Goal: Task Accomplishment & Management: Manage account settings

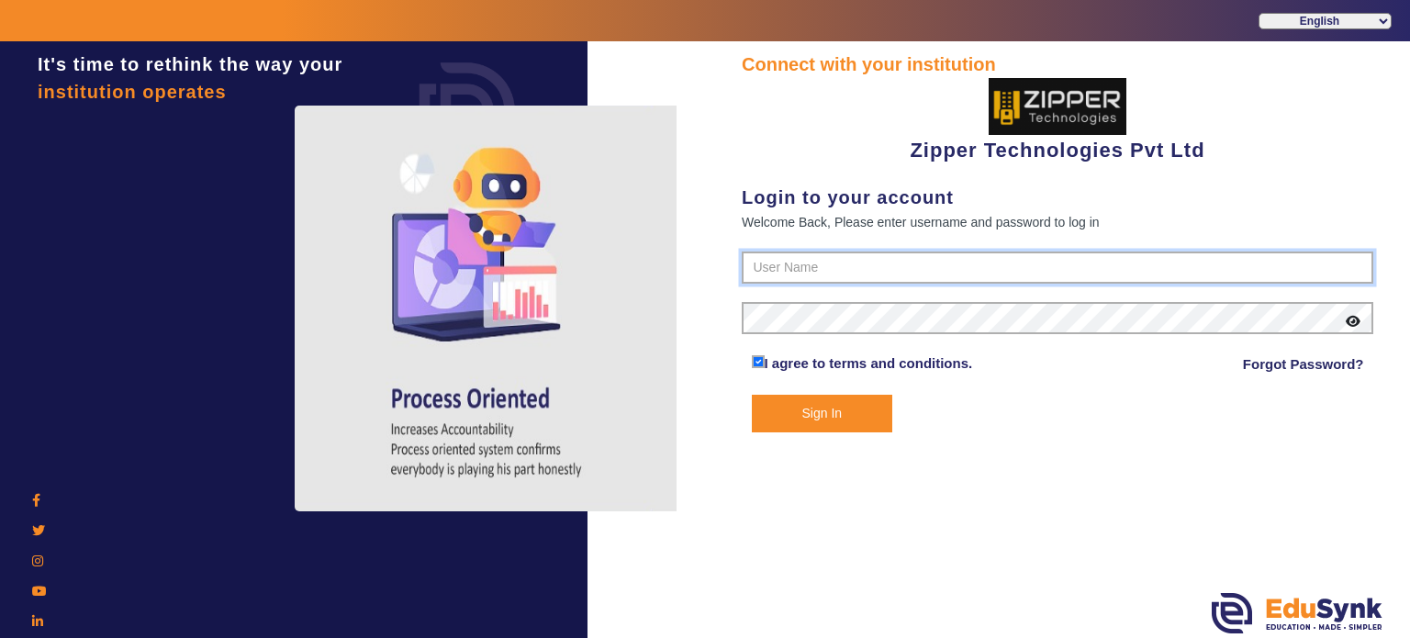
type input "1008790000"
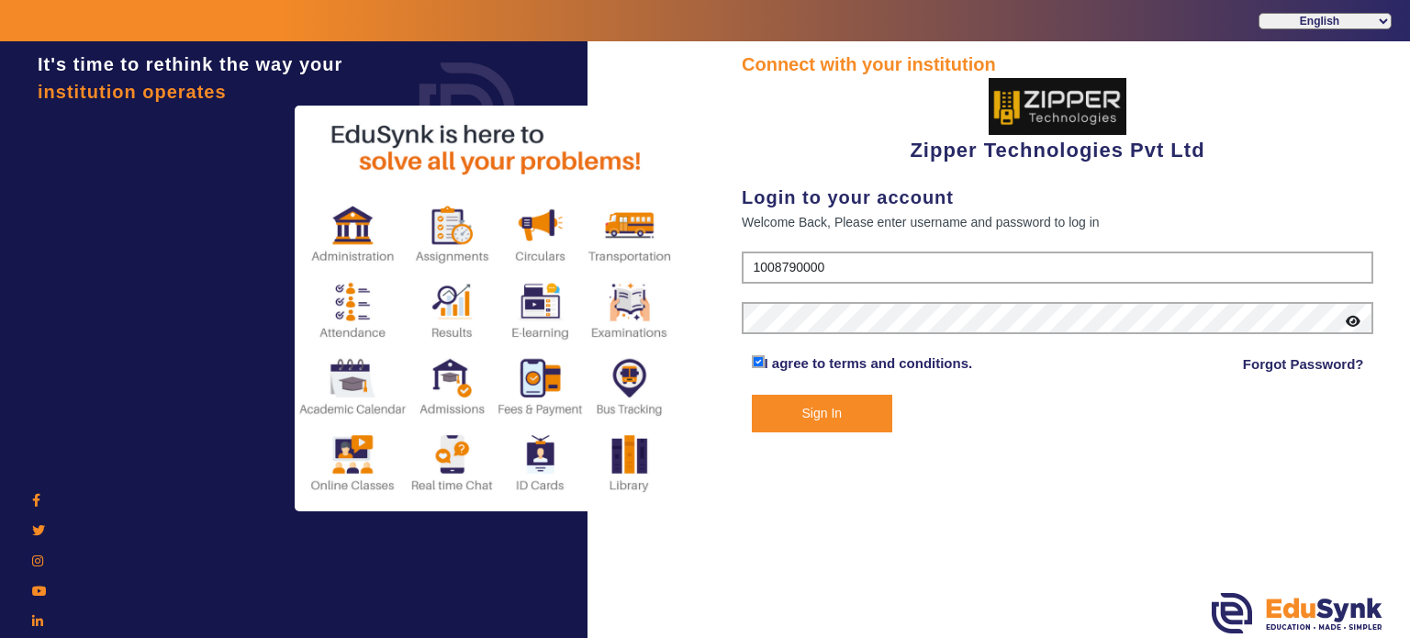
click at [823, 407] on button "Sign In" at bounding box center [822, 414] width 141 height 38
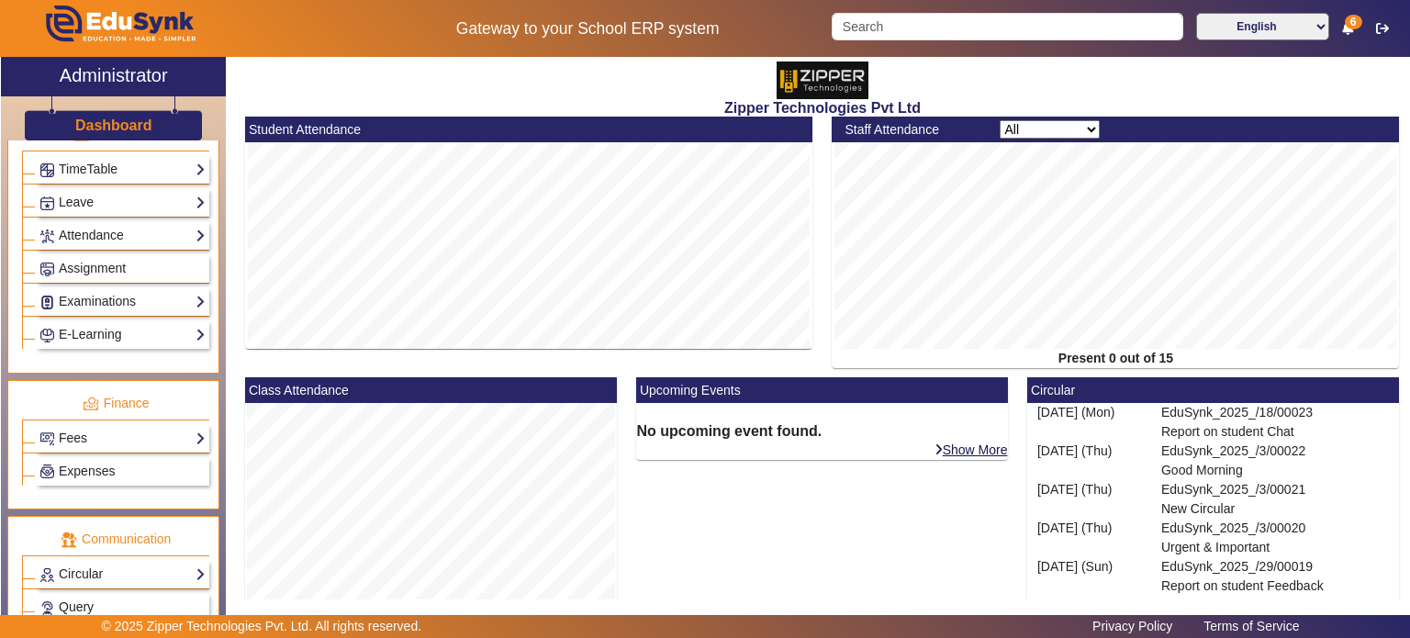
scroll to position [730, 0]
click at [132, 427] on link "Fees" at bounding box center [122, 437] width 166 height 21
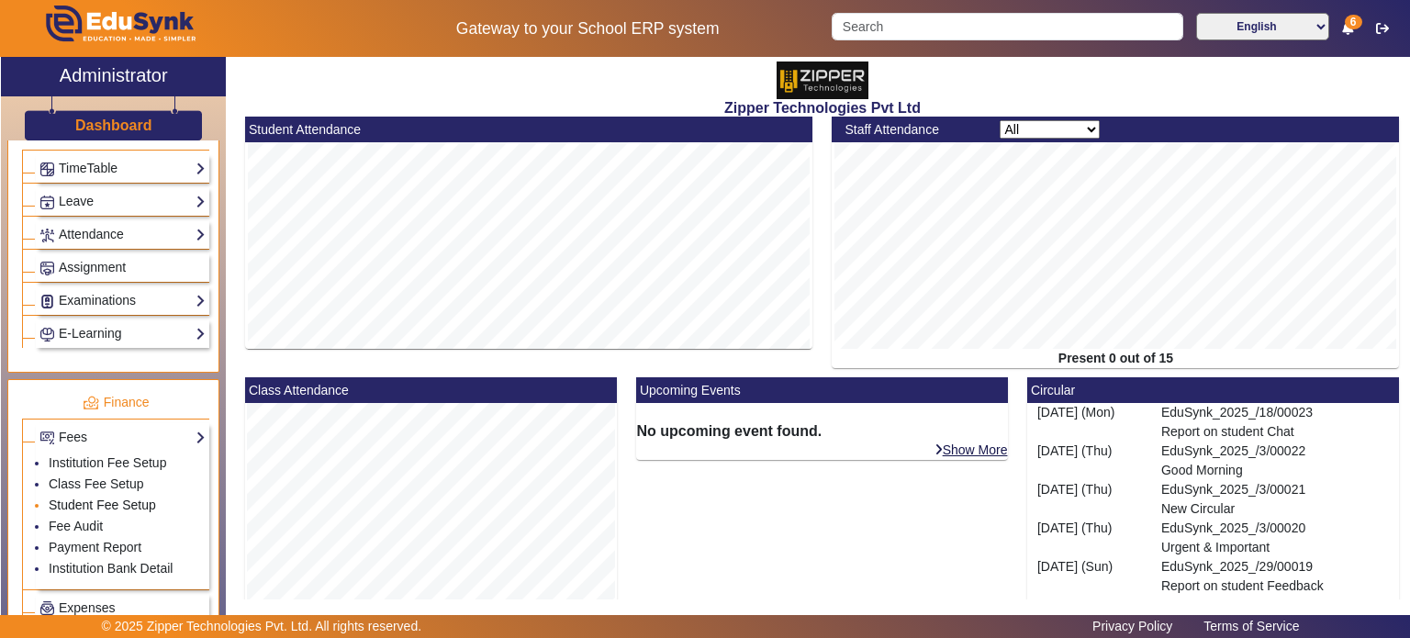
click at [111, 498] on link "Student Fee Setup" at bounding box center [102, 505] width 107 height 15
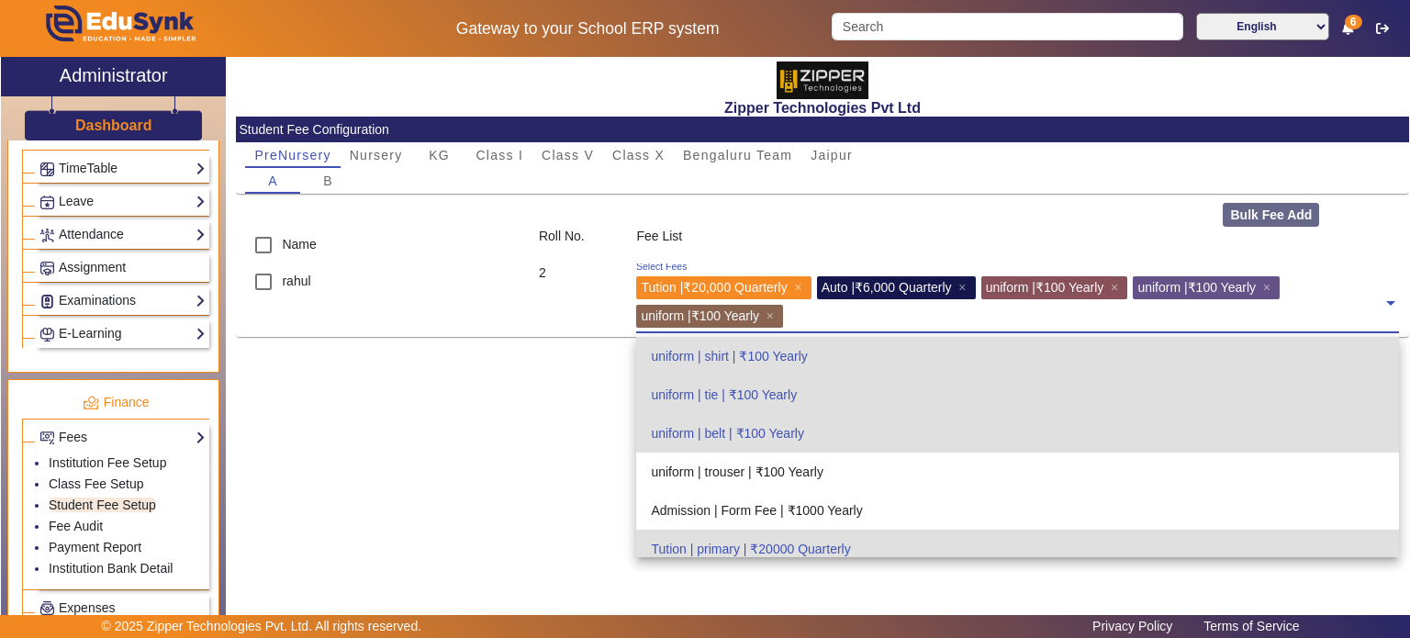
click at [824, 311] on input "text" at bounding box center [1086, 313] width 594 height 17
click at [116, 455] on link "Institution Fee Setup" at bounding box center [108, 462] width 118 height 15
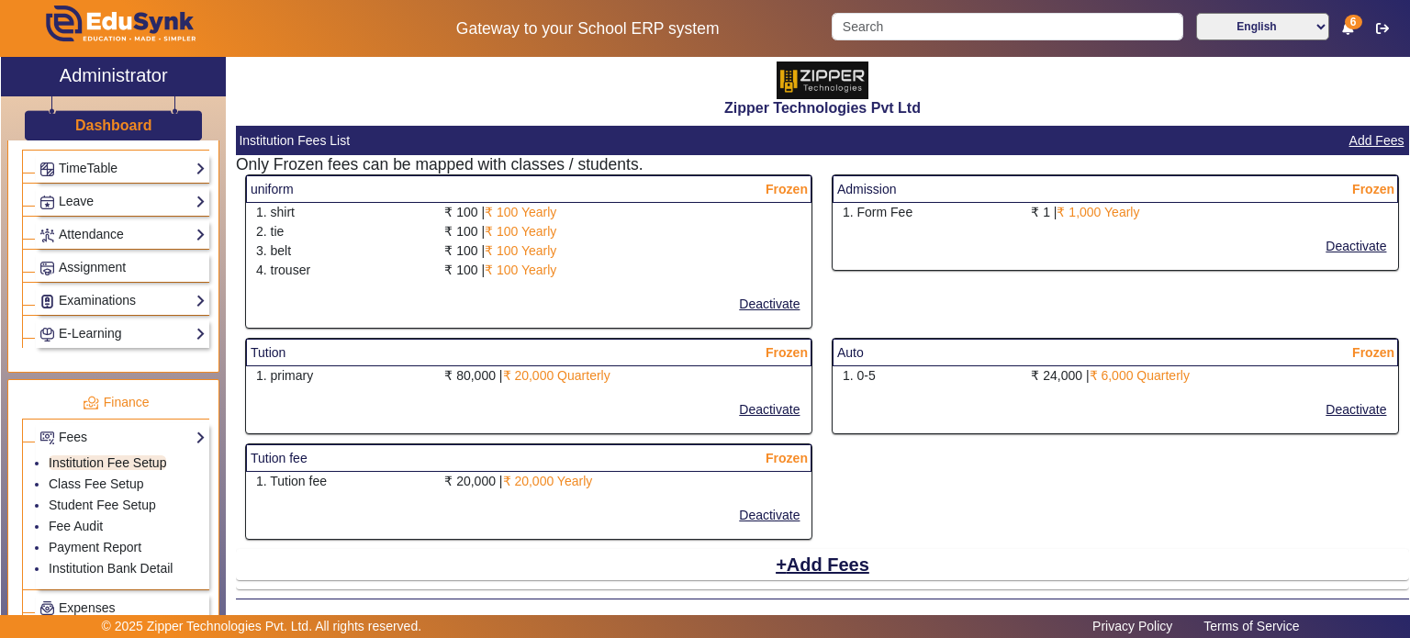
select select "5"
click at [823, 562] on button "Add Fees" at bounding box center [822, 564] width 97 height 31
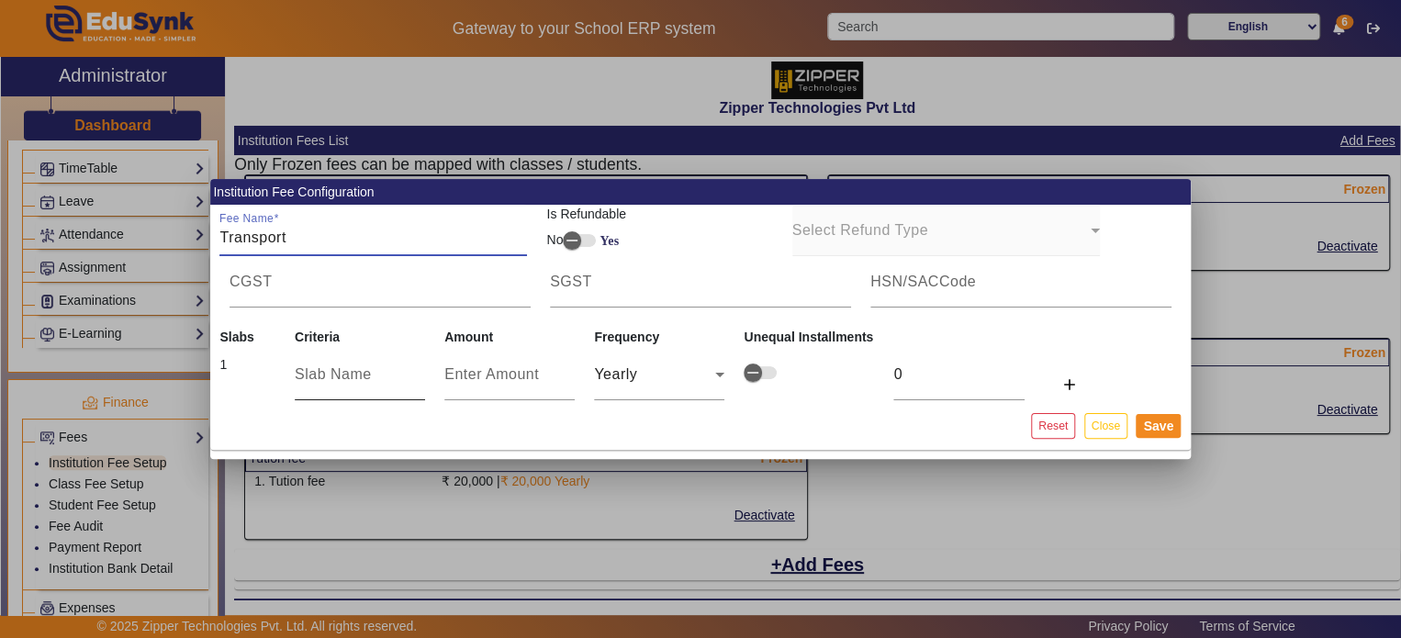
type input "Transport"
click at [365, 382] on input "text" at bounding box center [360, 375] width 130 height 22
type input "Bus"
type input "1"
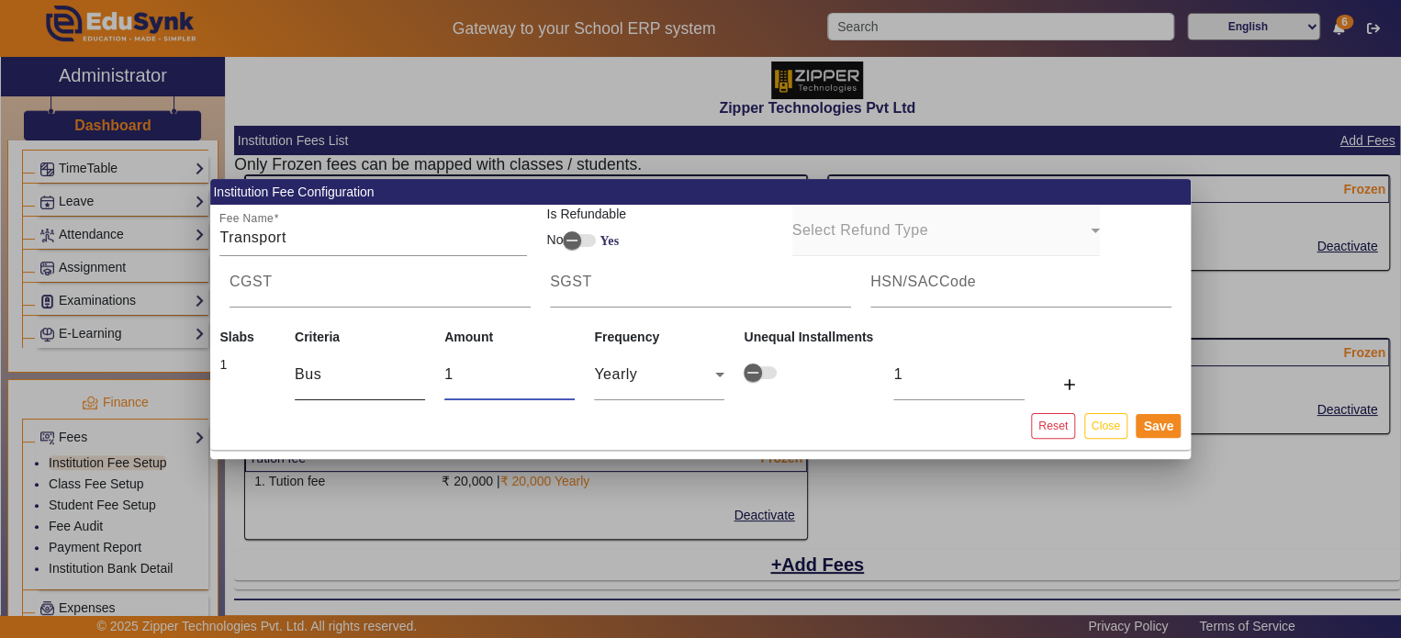
type input "12"
type input "120"
type input "1200"
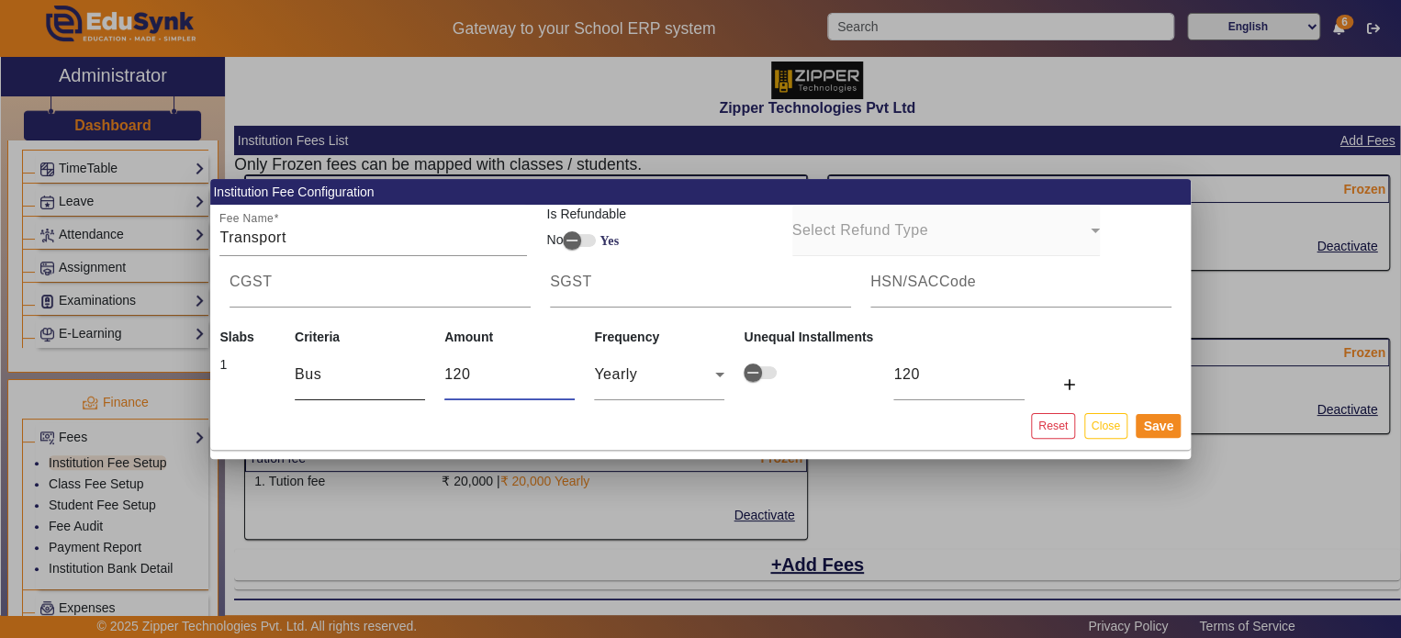
type input "1200"
type input "12000"
type input "1000"
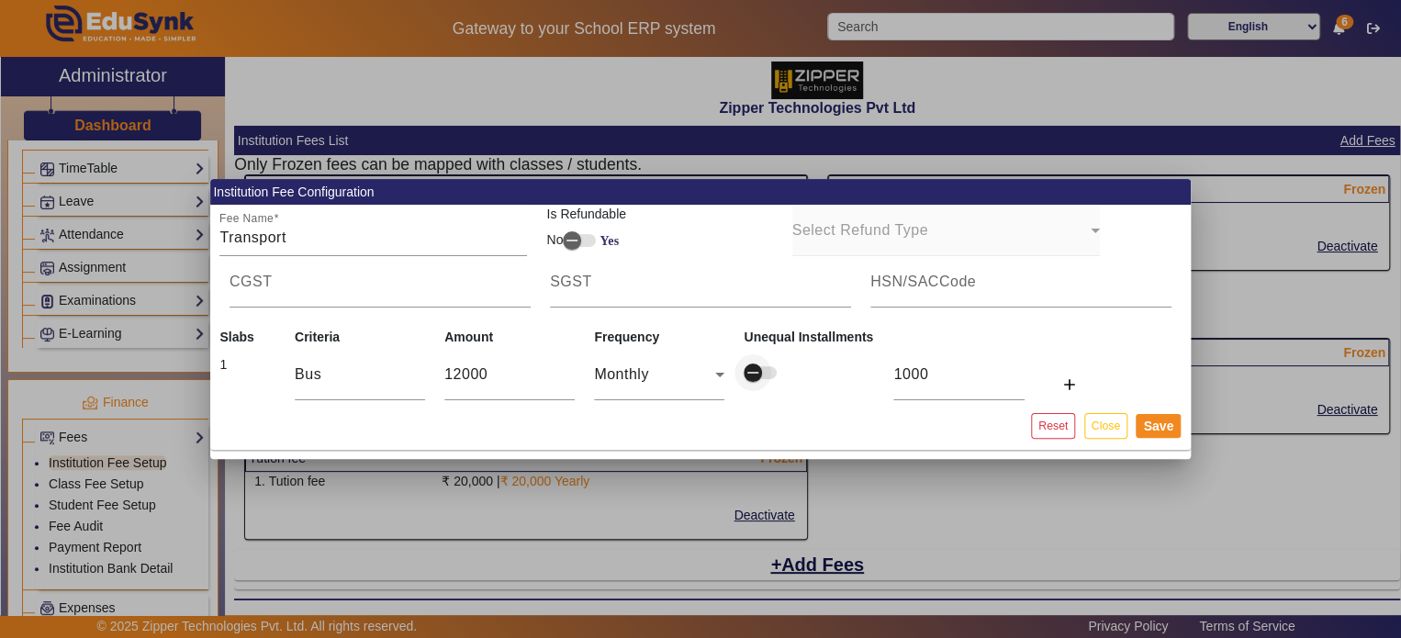
click at [766, 381] on span "button" at bounding box center [753, 372] width 37 height 37
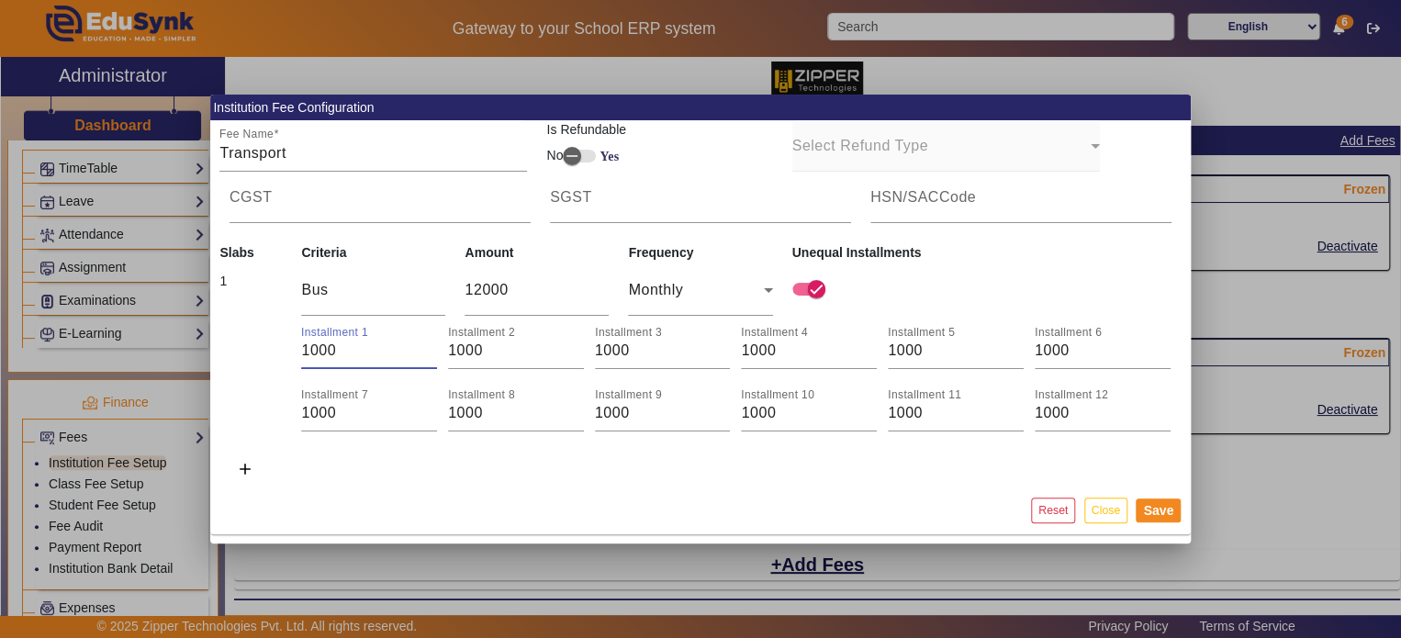
click at [351, 349] on input "1000" at bounding box center [369, 351] width 136 height 22
type input "1500"
type input "500"
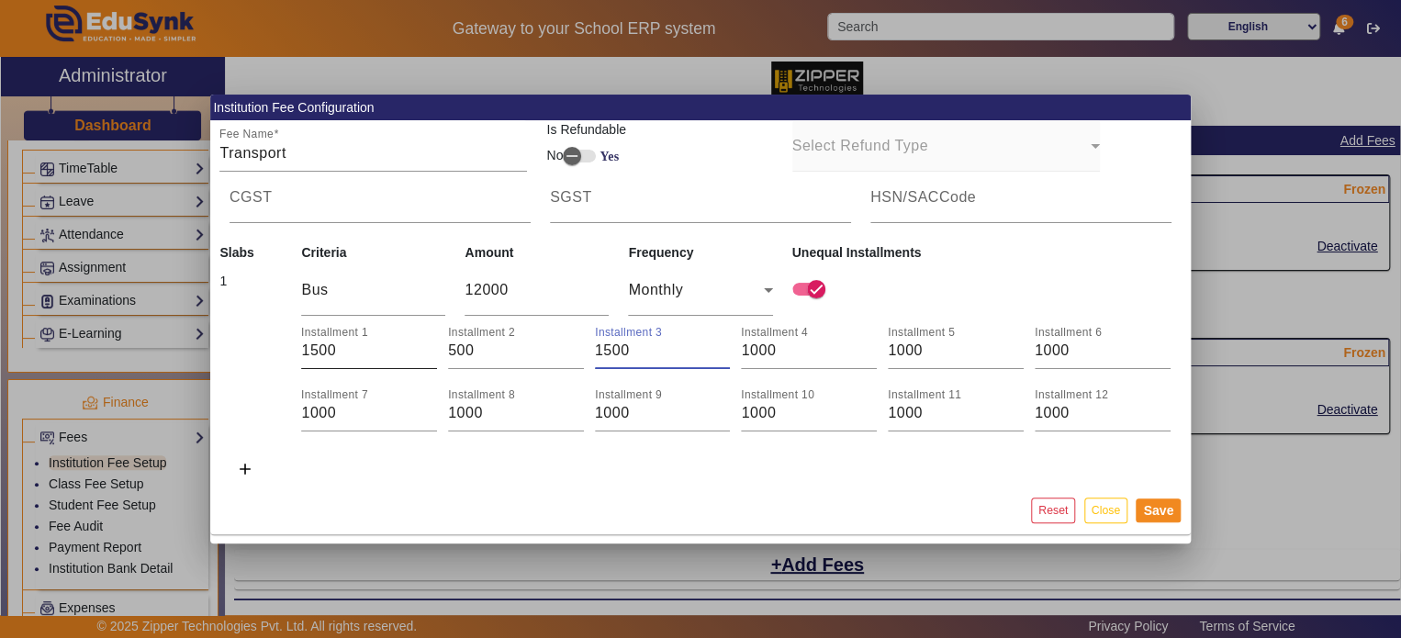
type input "1500"
type input "500"
click at [473, 289] on input "12000" at bounding box center [537, 290] width 144 height 22
click at [480, 289] on input "12000" at bounding box center [537, 290] width 144 height 22
type input "1000"
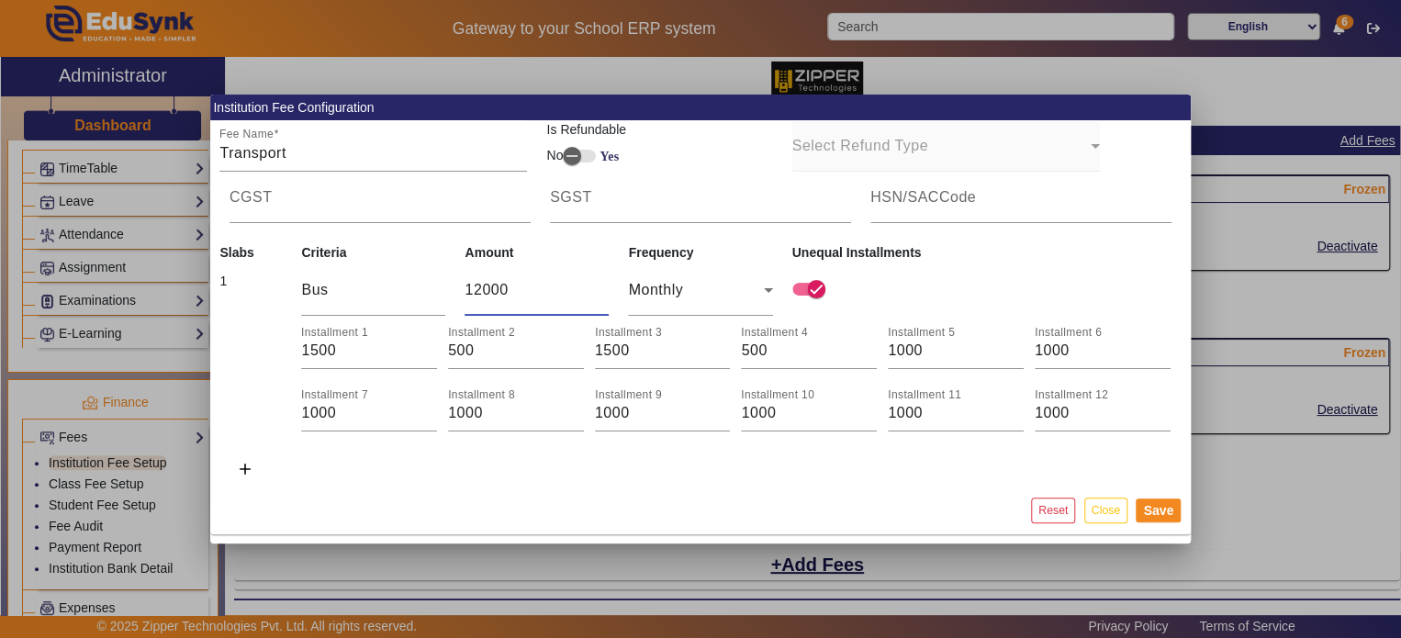
type input "83.33"
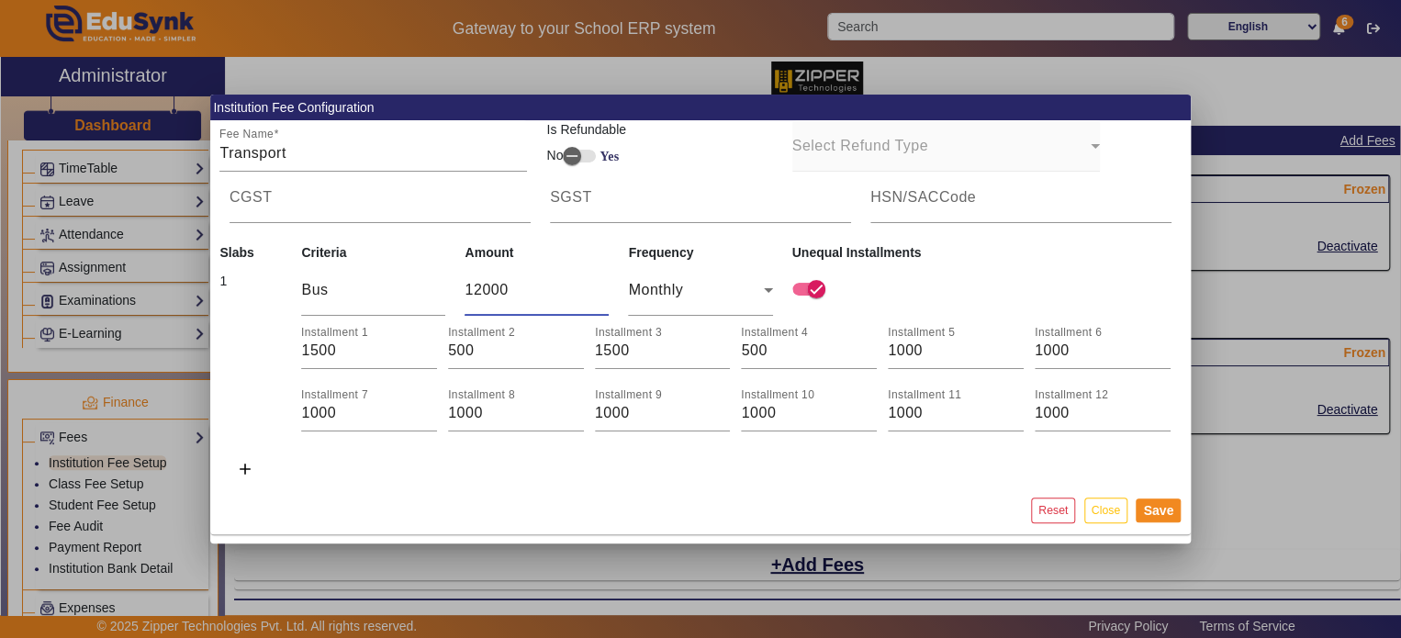
type input "83.33"
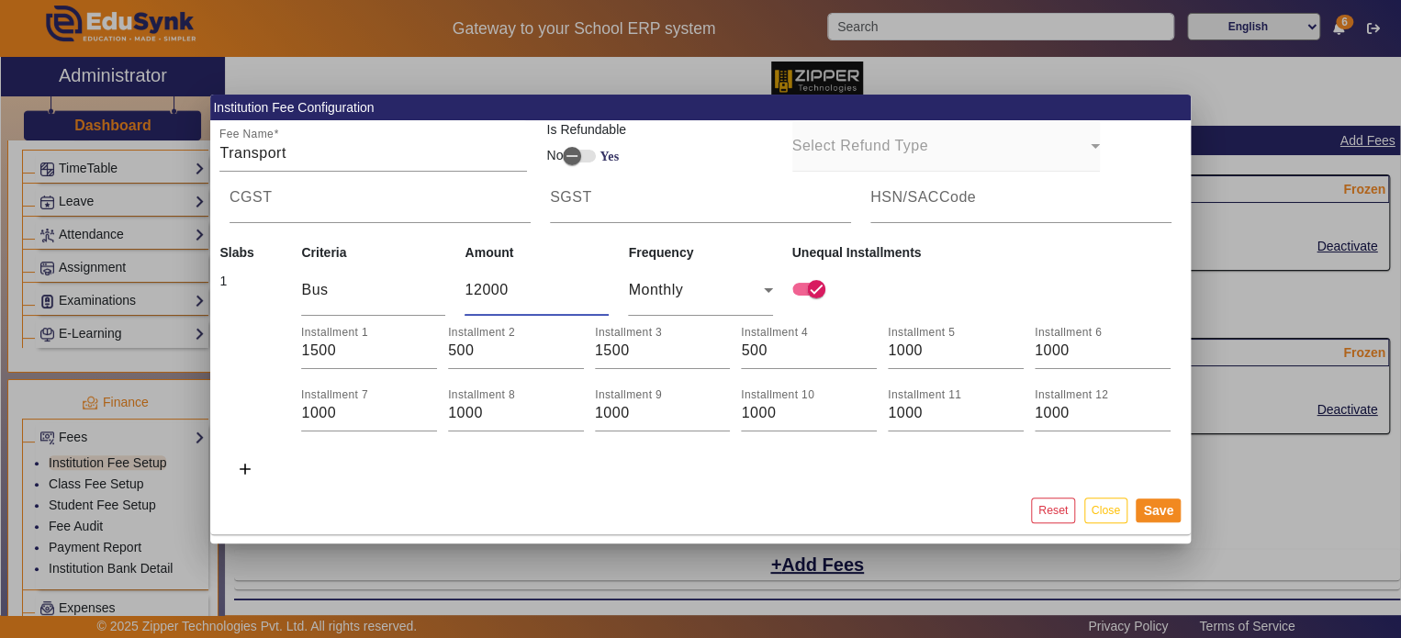
type input "83.33"
type input "83.37"
type input "13000"
type input "1083.33"
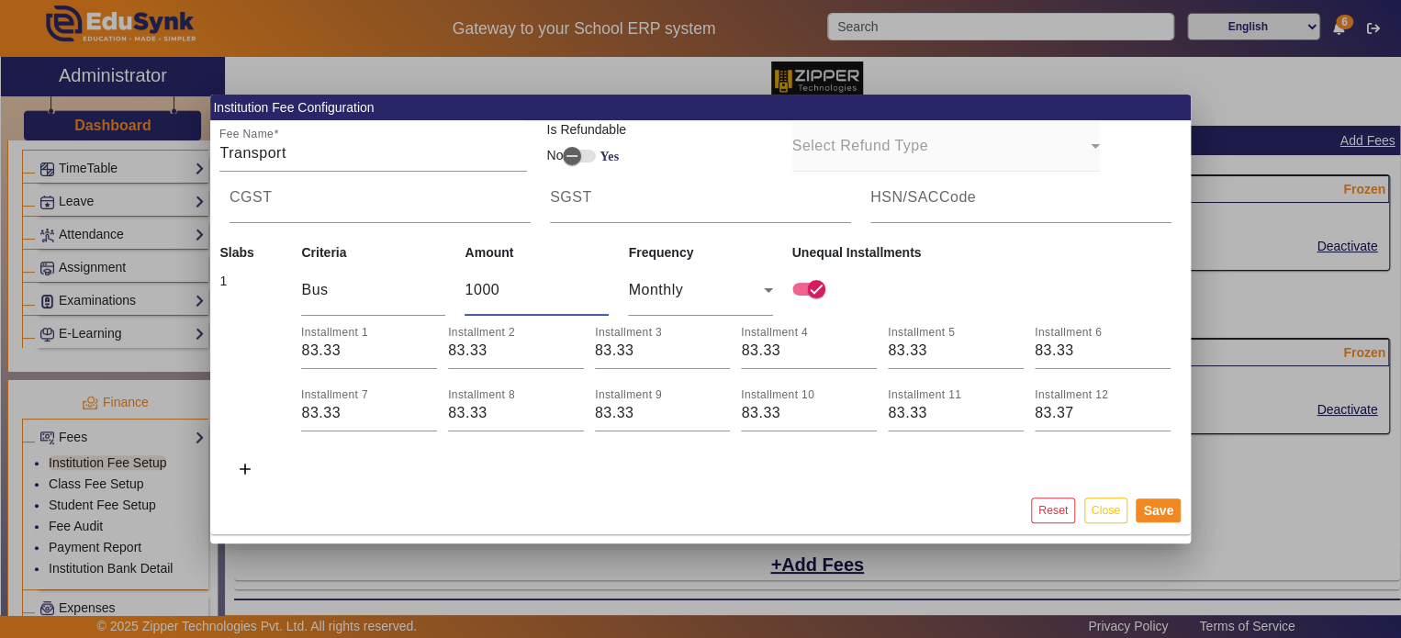
type input "1083.33"
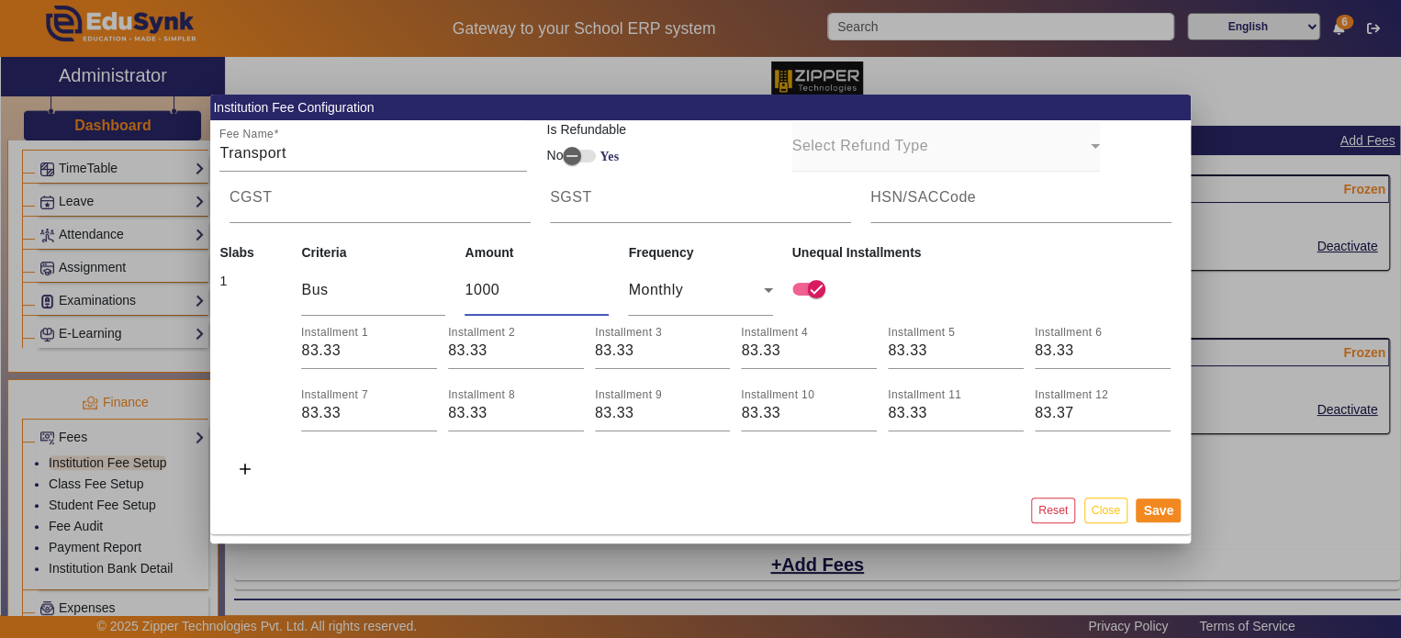
type input "1083.33"
type input "1083.37"
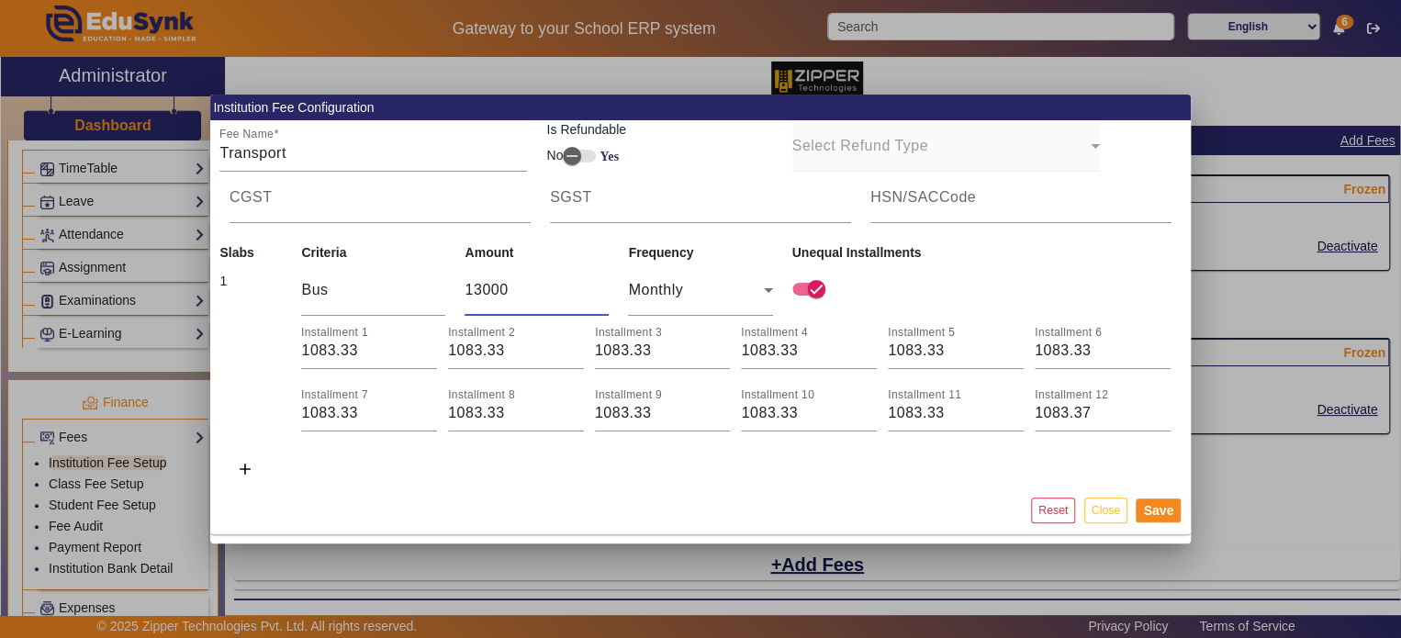
type input "1000"
type input "83.33"
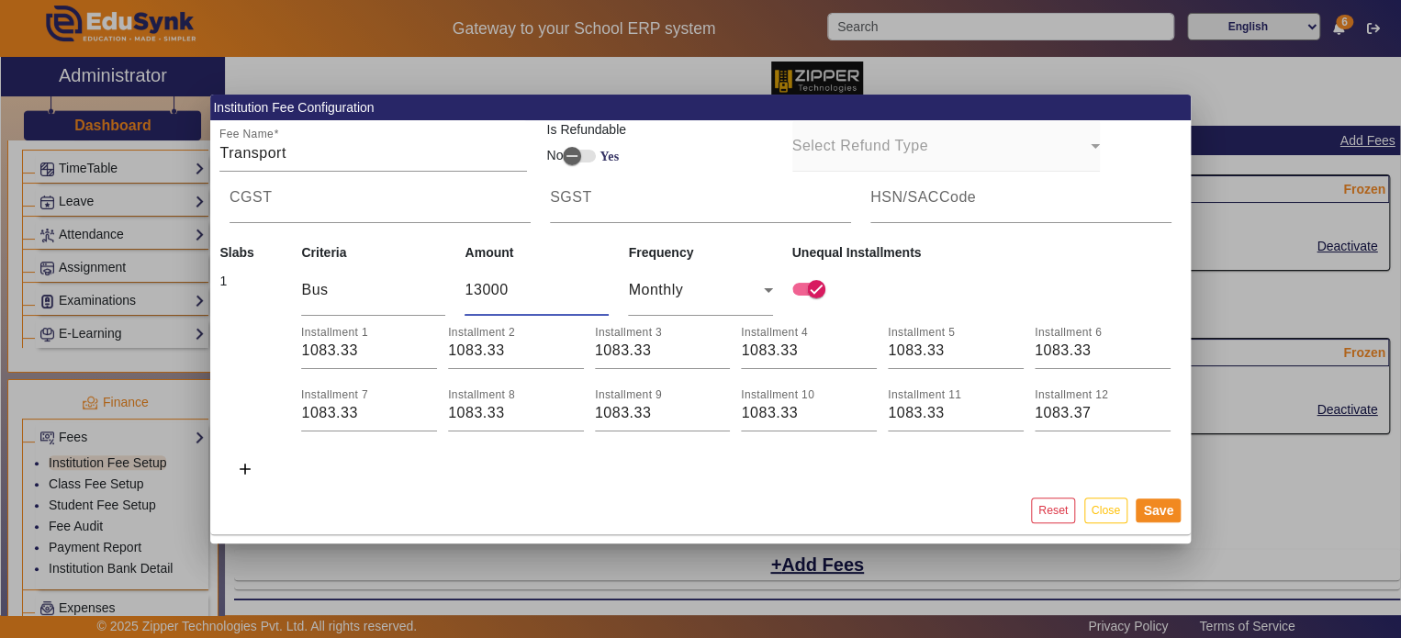
type input "83.33"
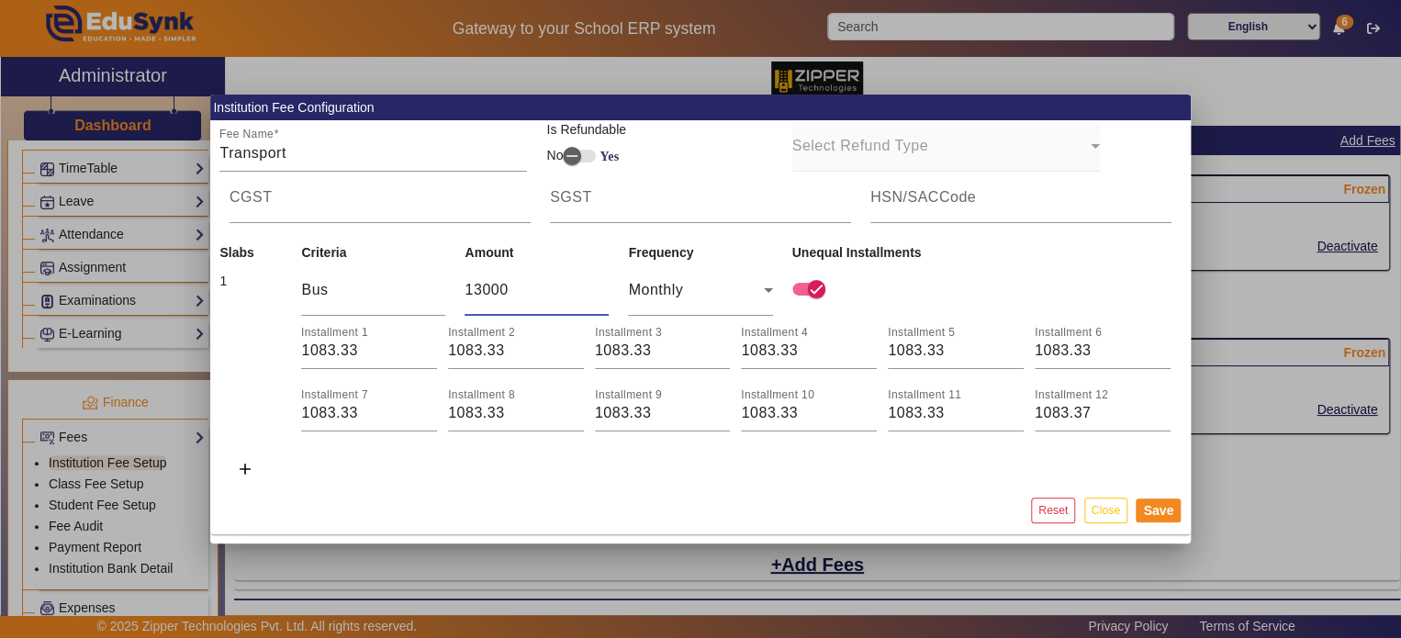
type input "83.33"
type input "83.37"
type input "12000"
type input "1000"
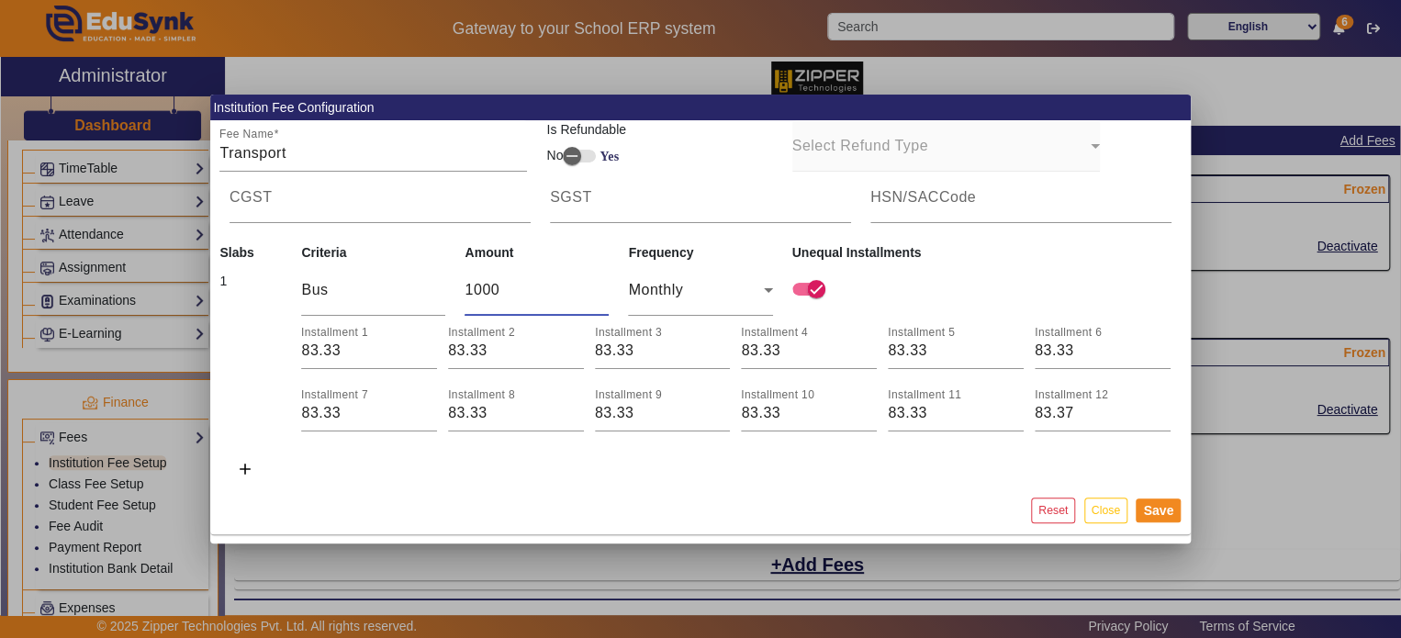
type input "1000"
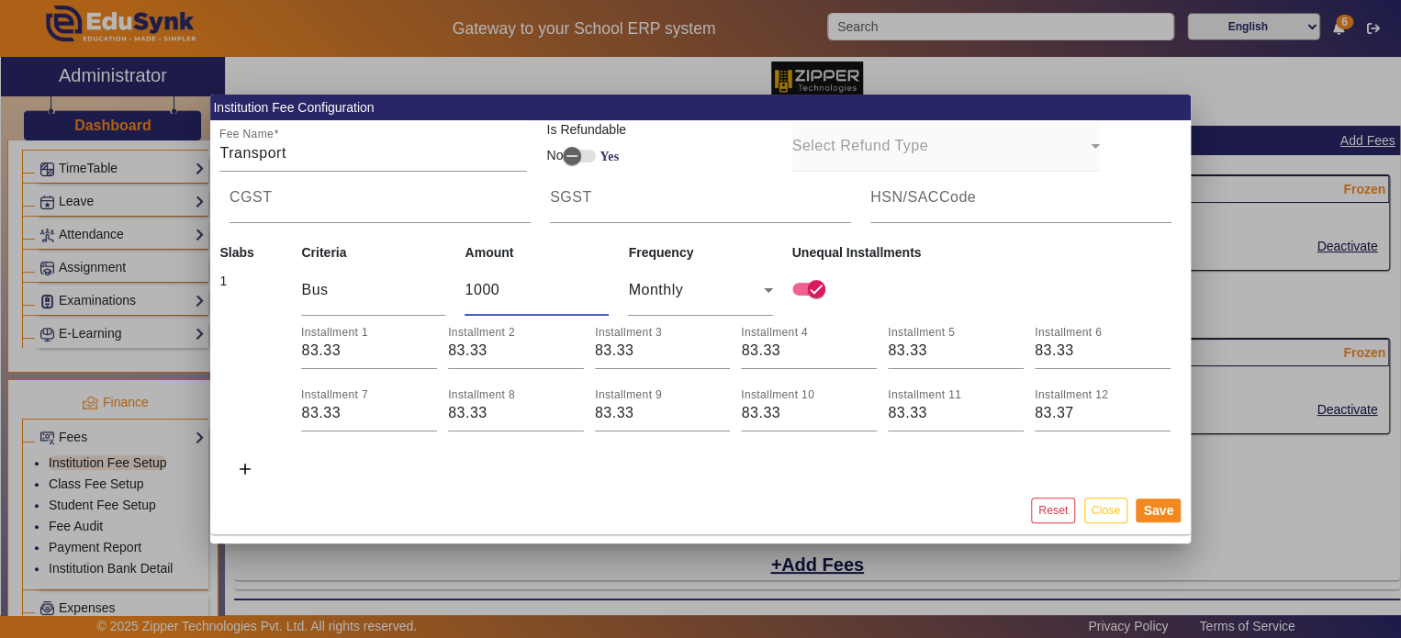
type input "1000"
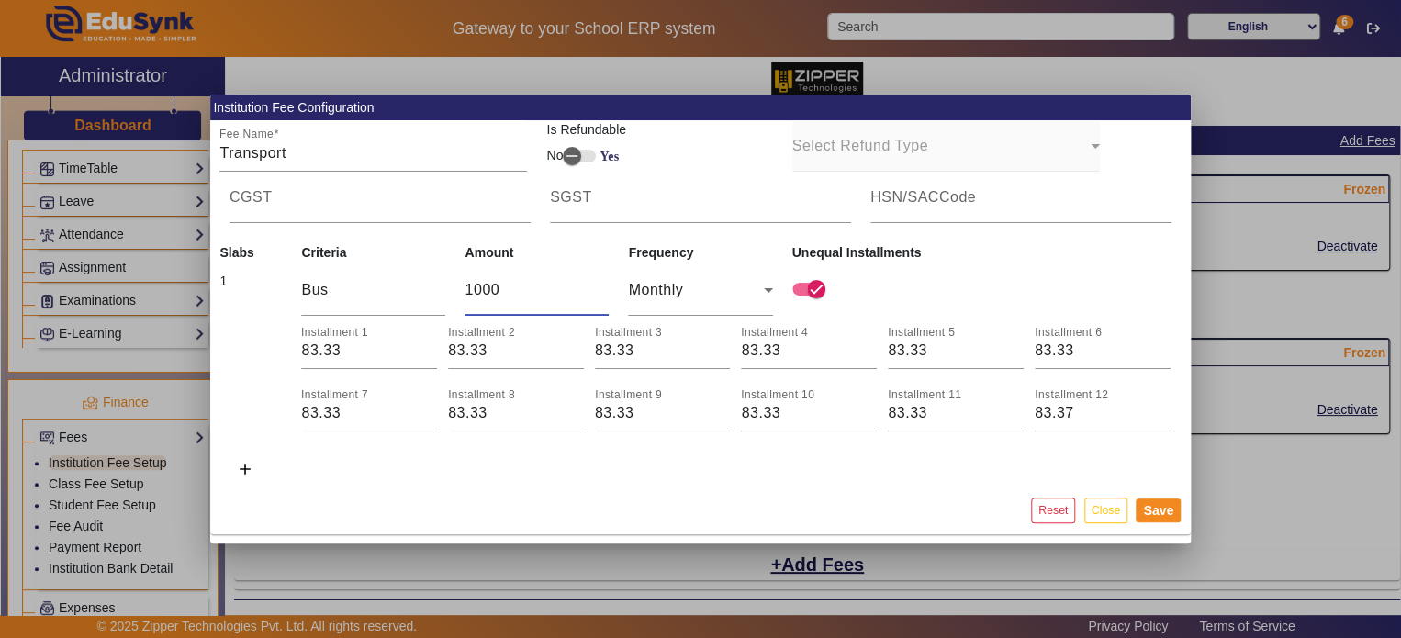
type input "1000"
click at [516, 342] on input "1000" at bounding box center [516, 351] width 136 height 22
type input "1500"
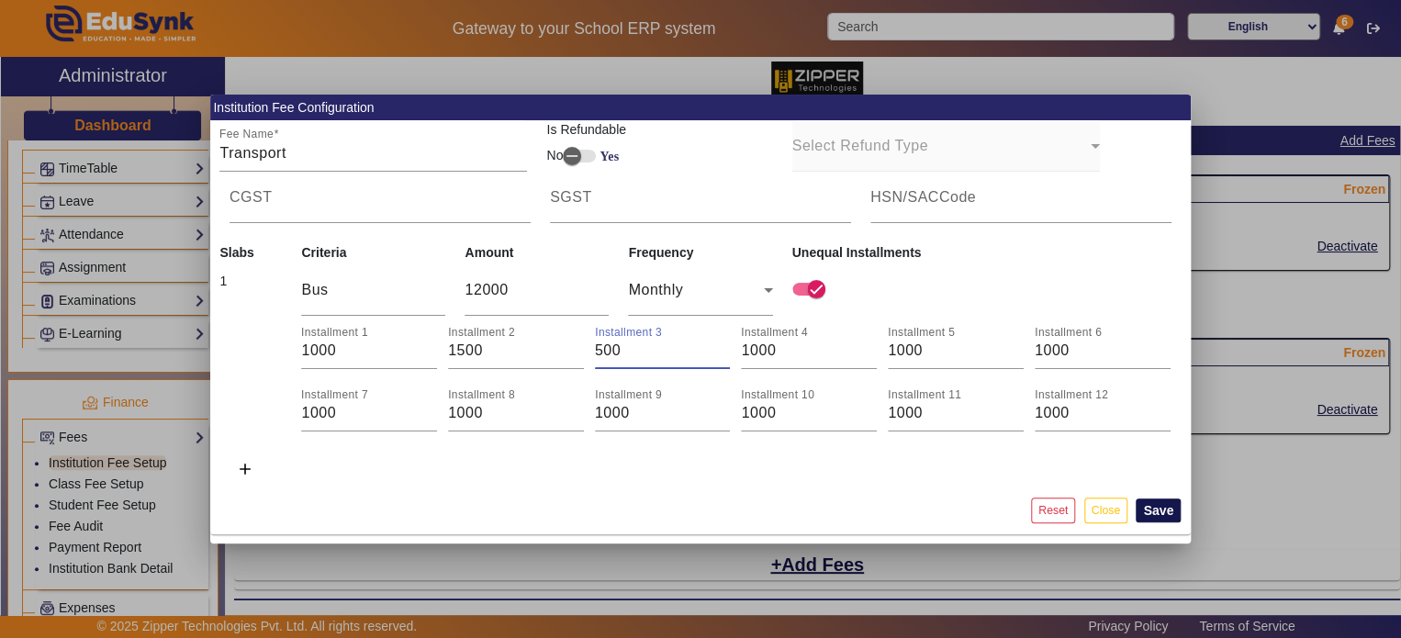
type input "500"
click at [1164, 510] on button "Save" at bounding box center [1158, 511] width 45 height 24
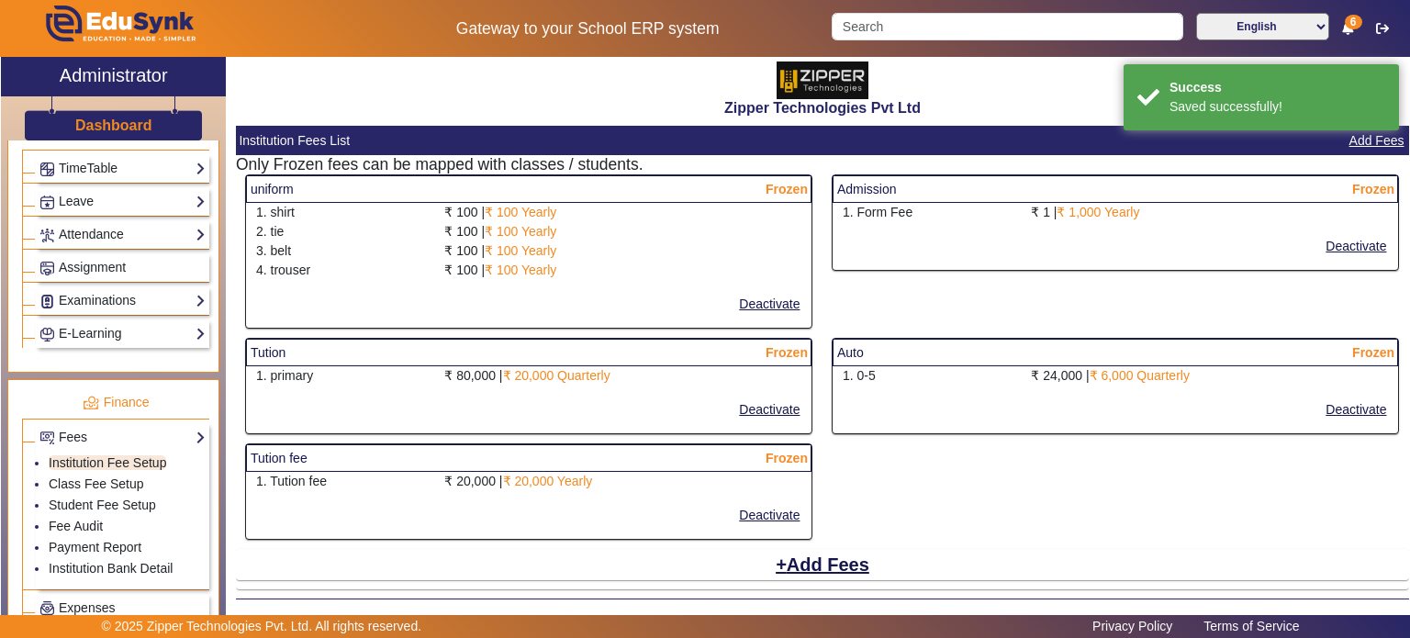
select select "5"
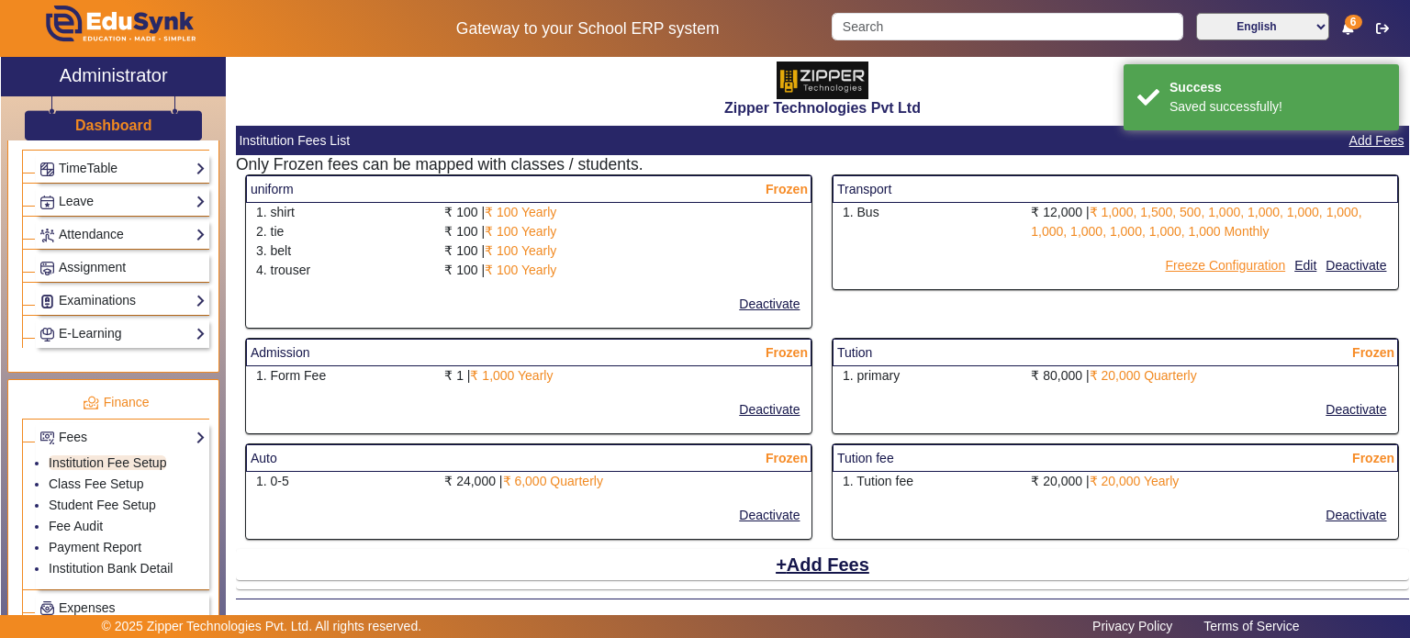
click at [1228, 260] on button "Freeze Configuration" at bounding box center [1225, 265] width 124 height 23
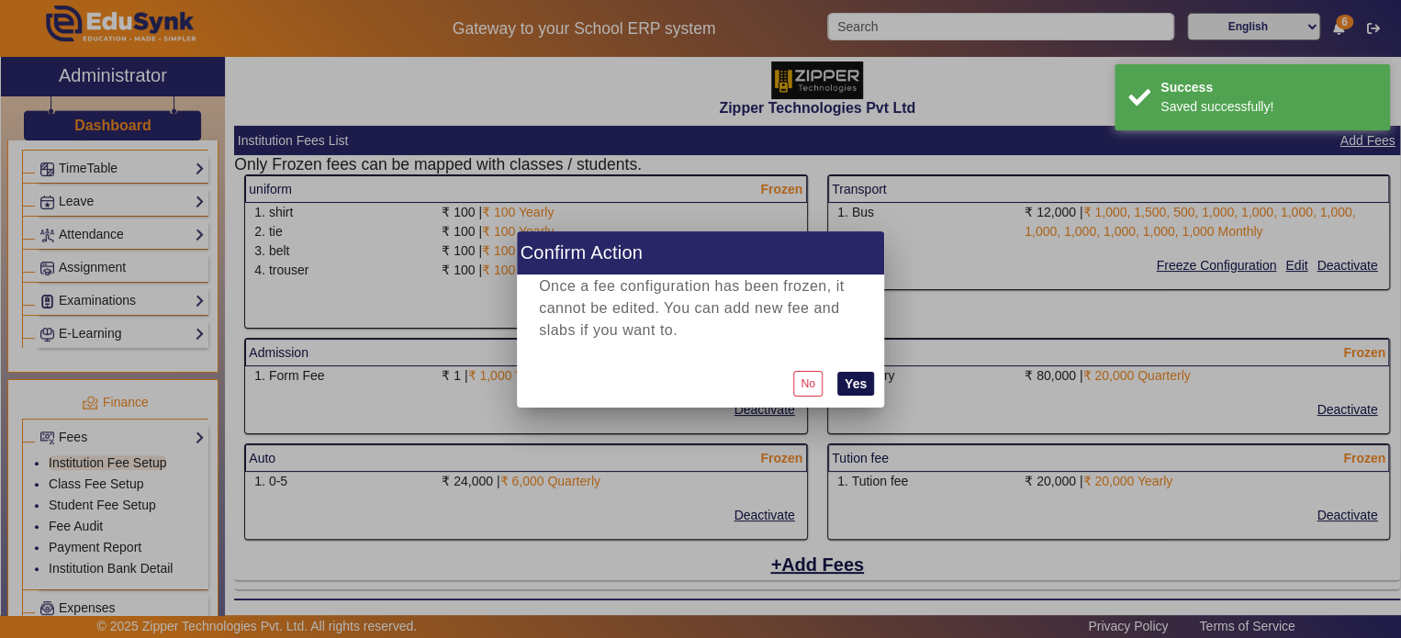
click at [857, 377] on button "Yes" at bounding box center [855, 384] width 37 height 24
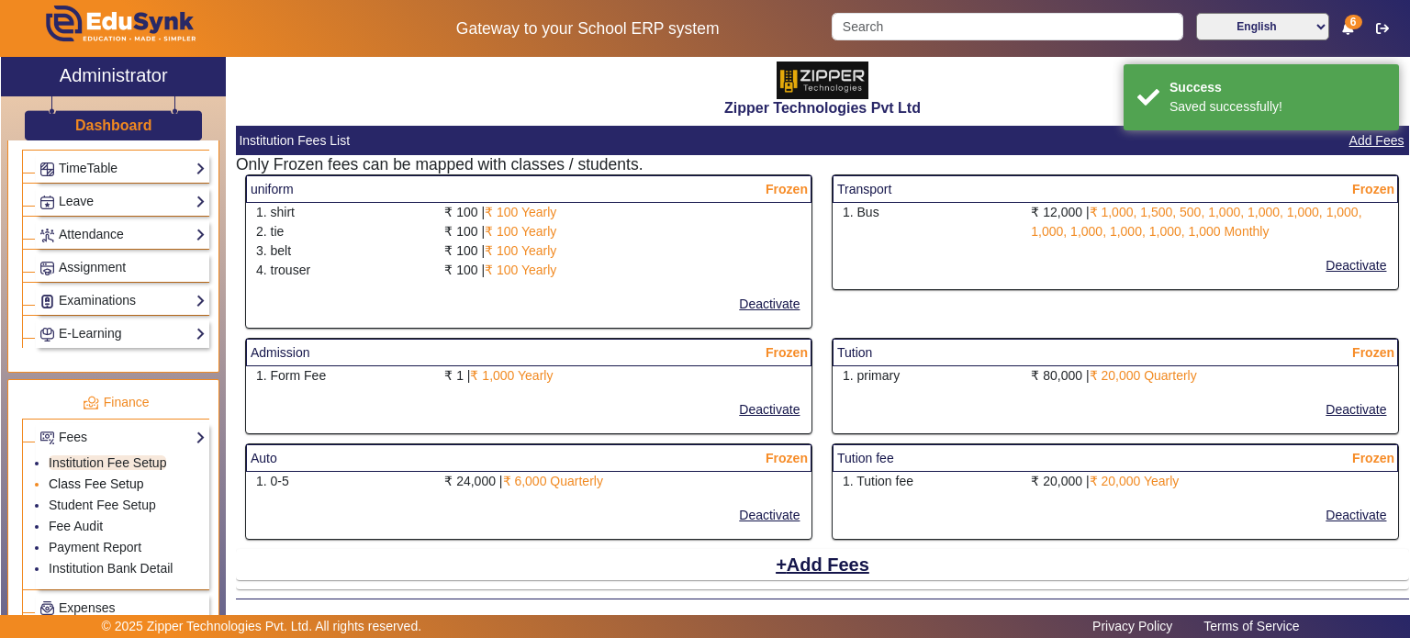
click at [114, 477] on link "Class Fee Setup" at bounding box center [96, 484] width 95 height 15
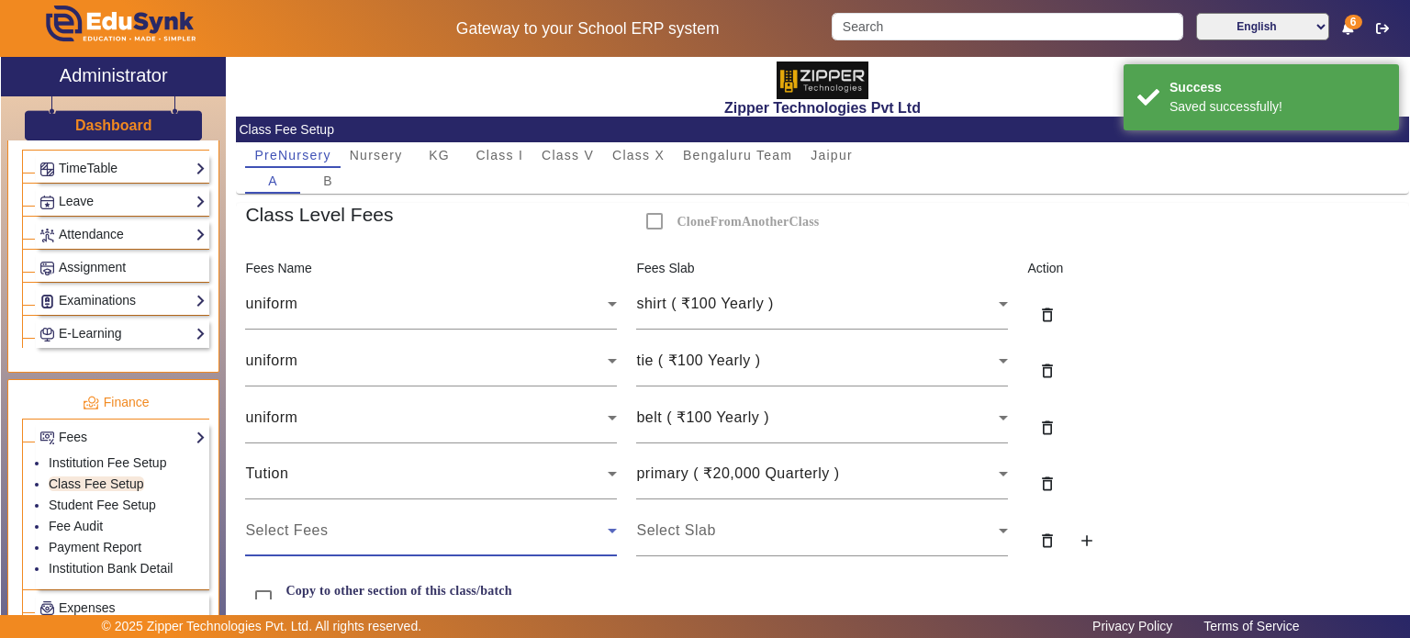
click at [369, 534] on div "Select Fees" at bounding box center [426, 531] width 363 height 22
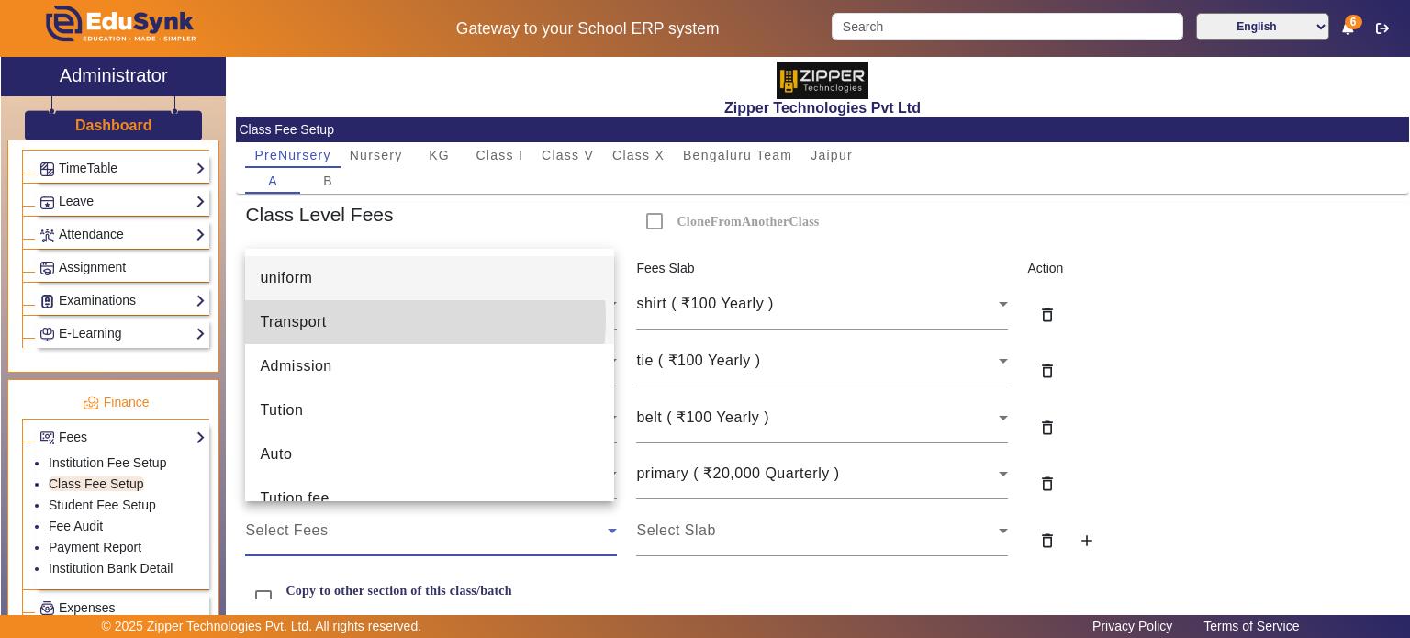
click at [365, 319] on mat-option "Transport" at bounding box center [429, 322] width 369 height 44
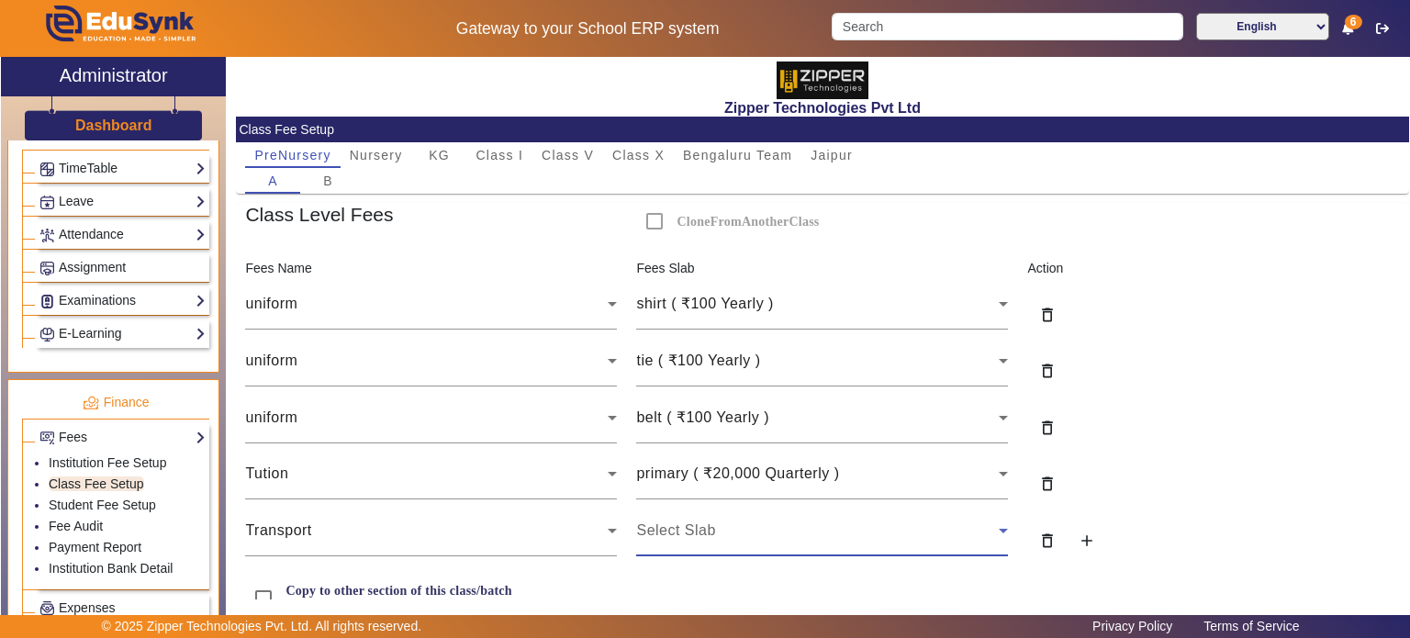
click at [672, 520] on div "Select Slab" at bounding box center [817, 531] width 363 height 22
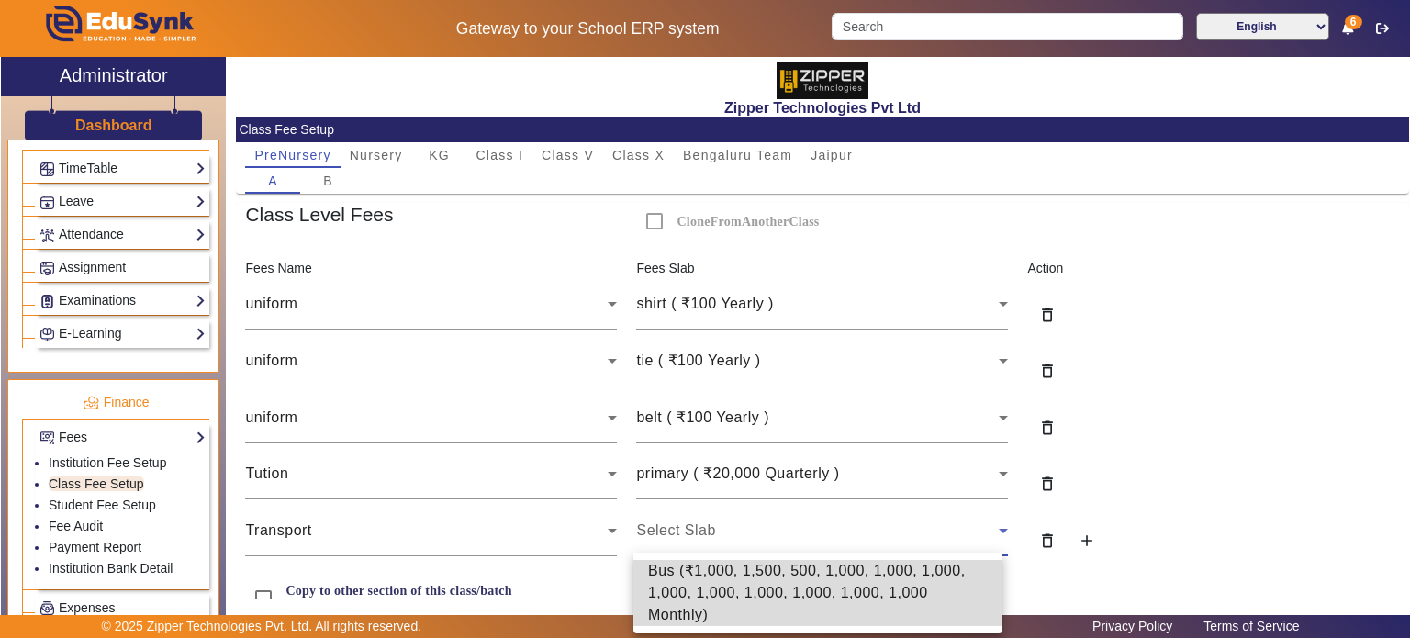
click at [709, 576] on span "Bus ( ₹1,000, 1,500, 500, 1,000, 1,000, 1,000, 1,000, 1,000, 1,000, 1,000, 1,00…" at bounding box center [818, 593] width 340 height 66
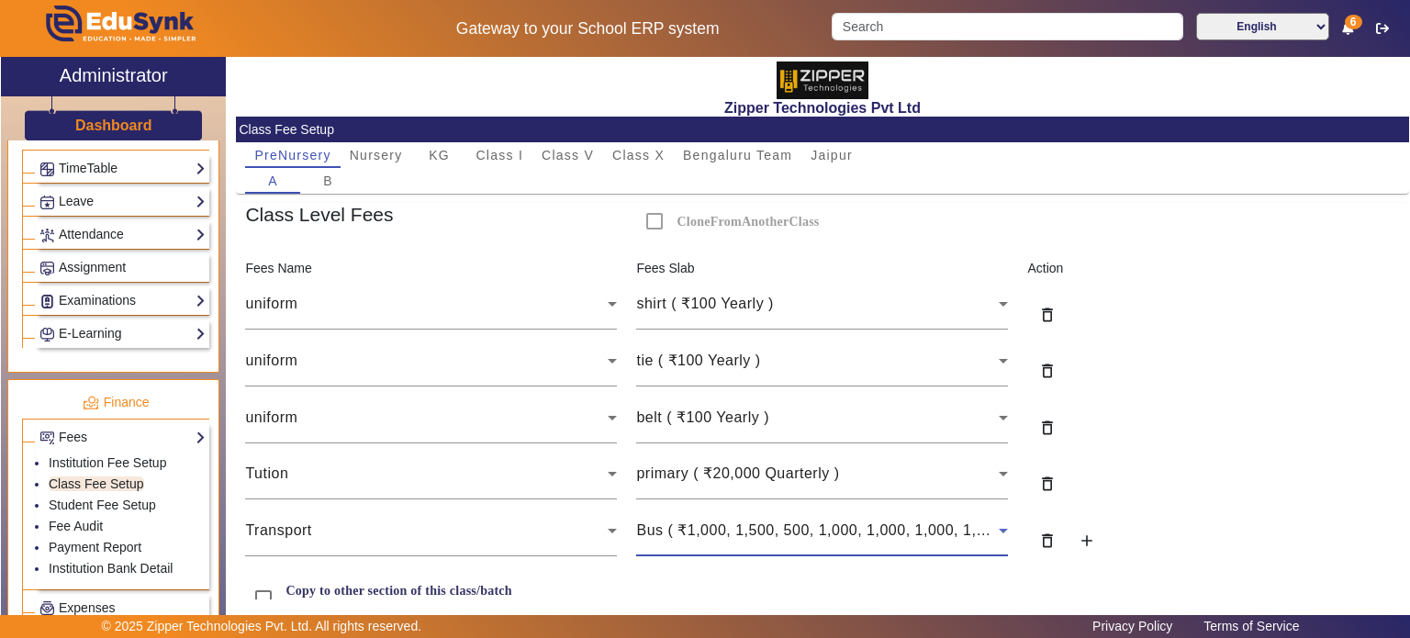
scroll to position [52, 0]
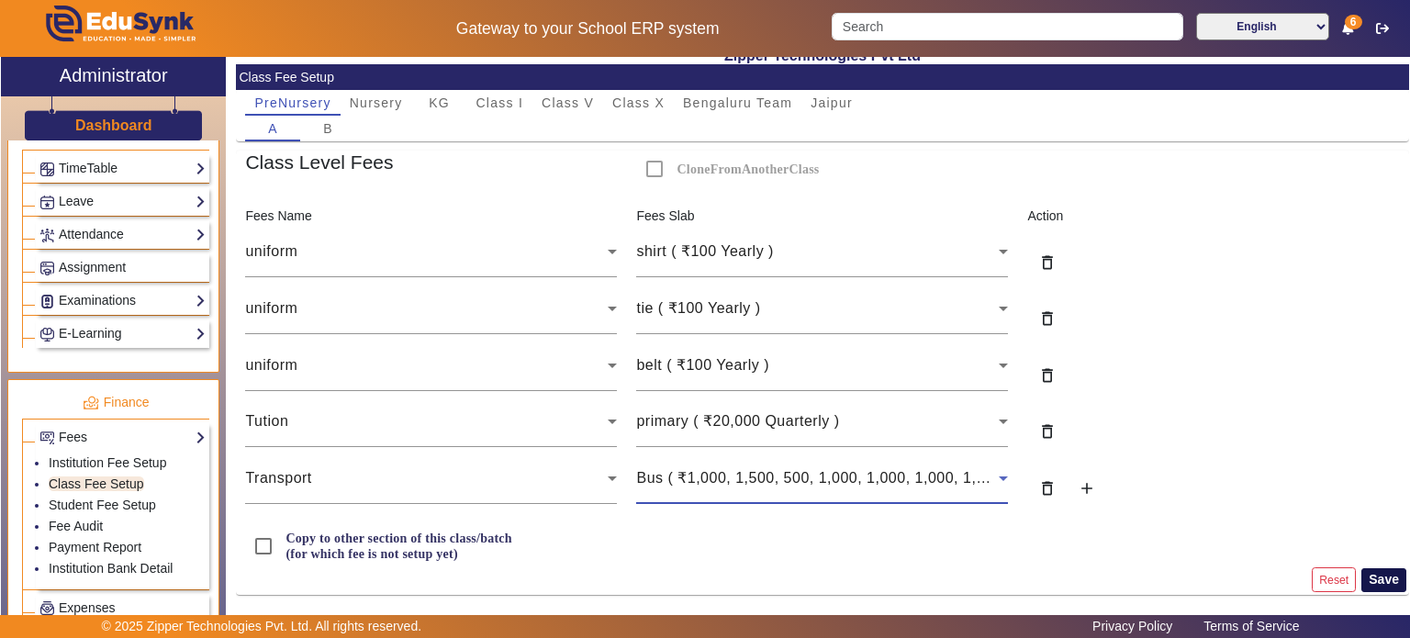
click at [1395, 583] on button "Save" at bounding box center [1384, 580] width 45 height 24
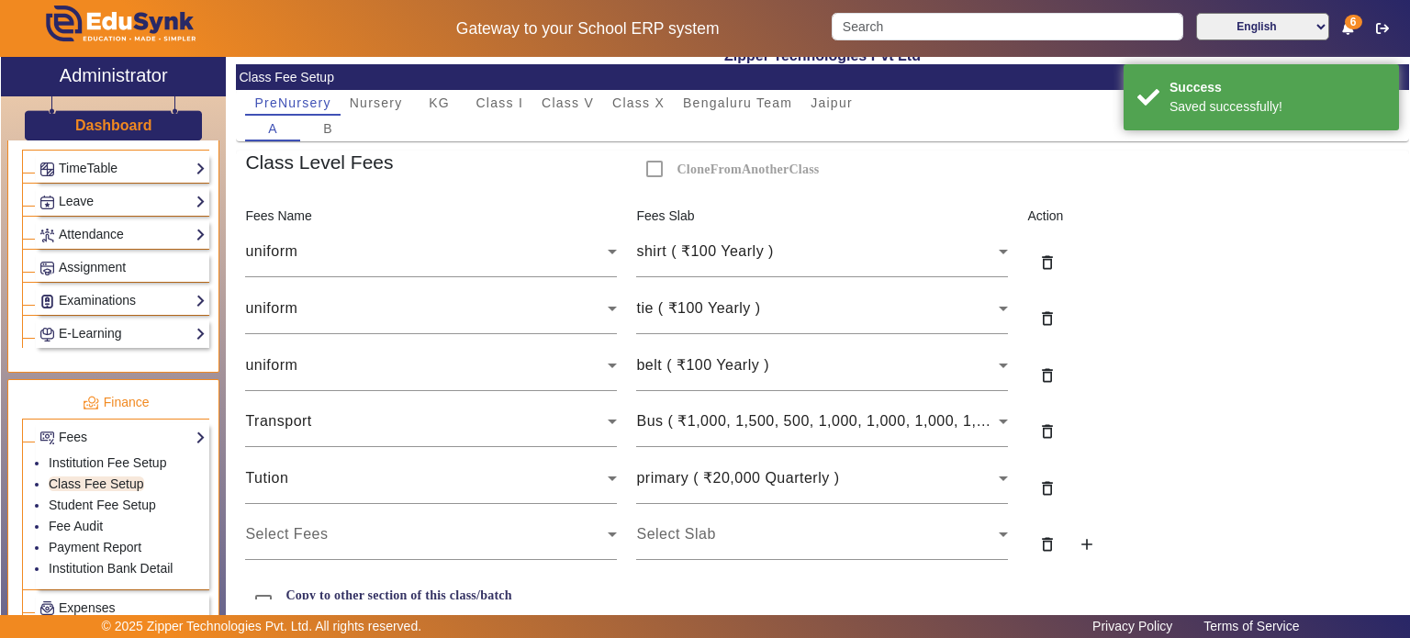
scroll to position [0, 0]
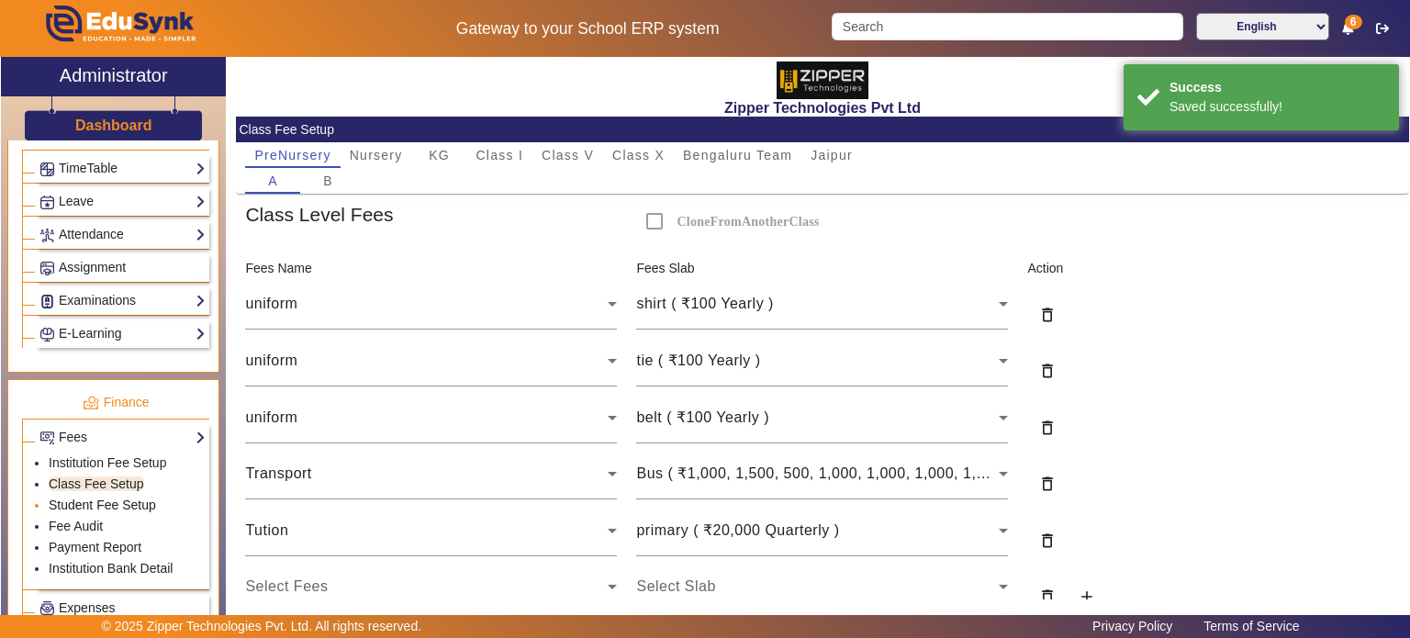
click at [130, 498] on link "Student Fee Setup" at bounding box center [102, 505] width 107 height 15
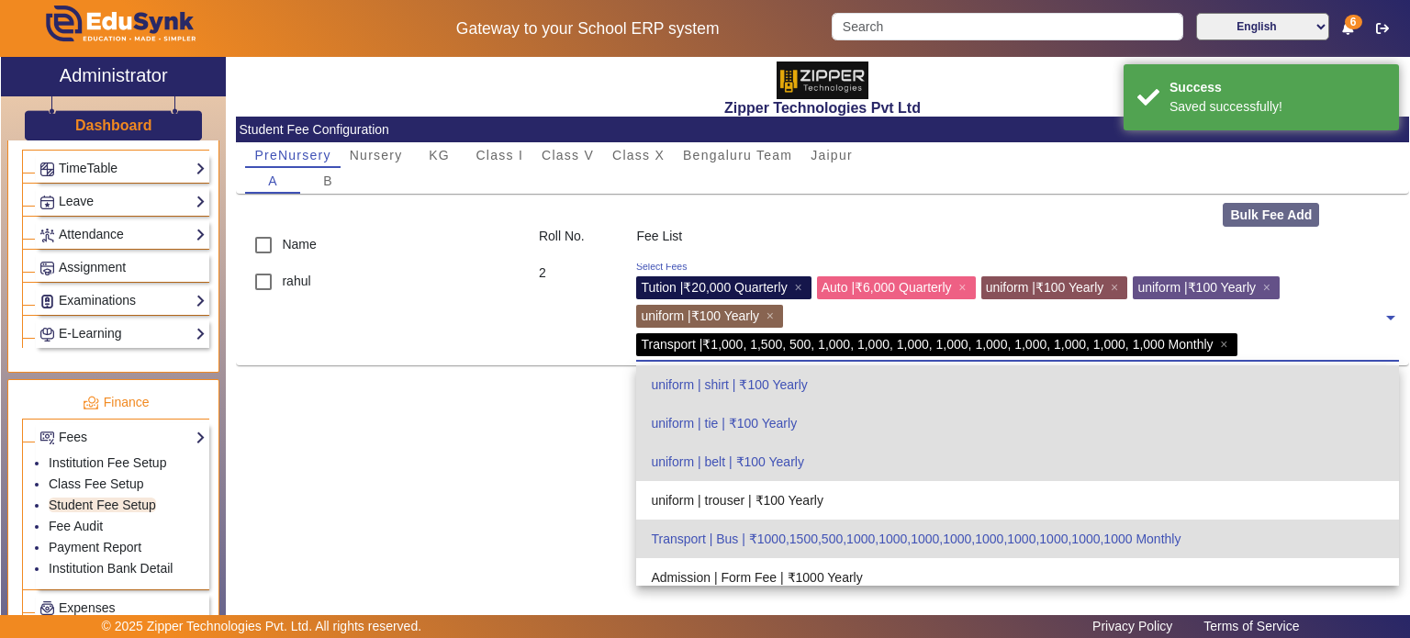
click at [745, 340] on span "Transport | ₹1,000, 1,500, 500, 1,000, 1,000, 1,000, 1,000, 1,000, 1,000, 1,000…" at bounding box center [927, 344] width 572 height 15
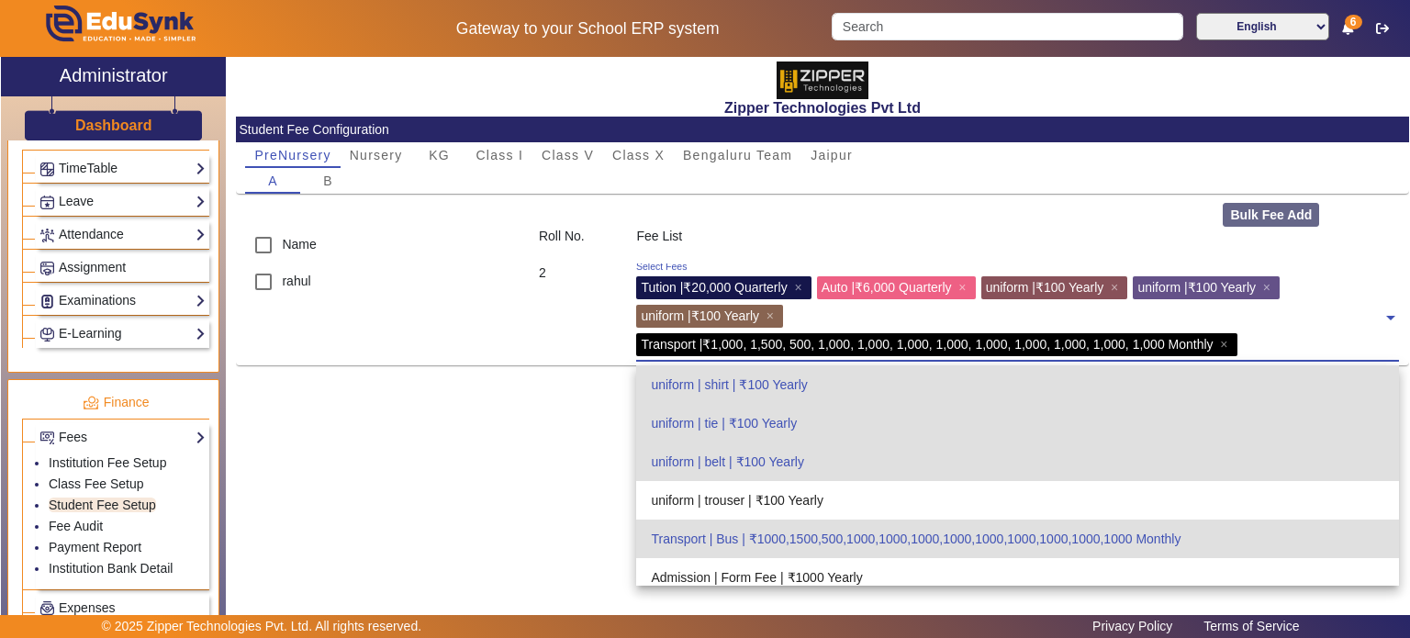
click at [745, 340] on span "Transport | ₹1,000, 1,500, 500, 1,000, 1,000, 1,000, 1,000, 1,000, 1,000, 1,000…" at bounding box center [927, 344] width 572 height 15
click at [448, 394] on div "Zipper Technologies Pvt Ltd Student Fee Configuration PreNursery Nursery KG Cla…" at bounding box center [818, 334] width 1184 height 555
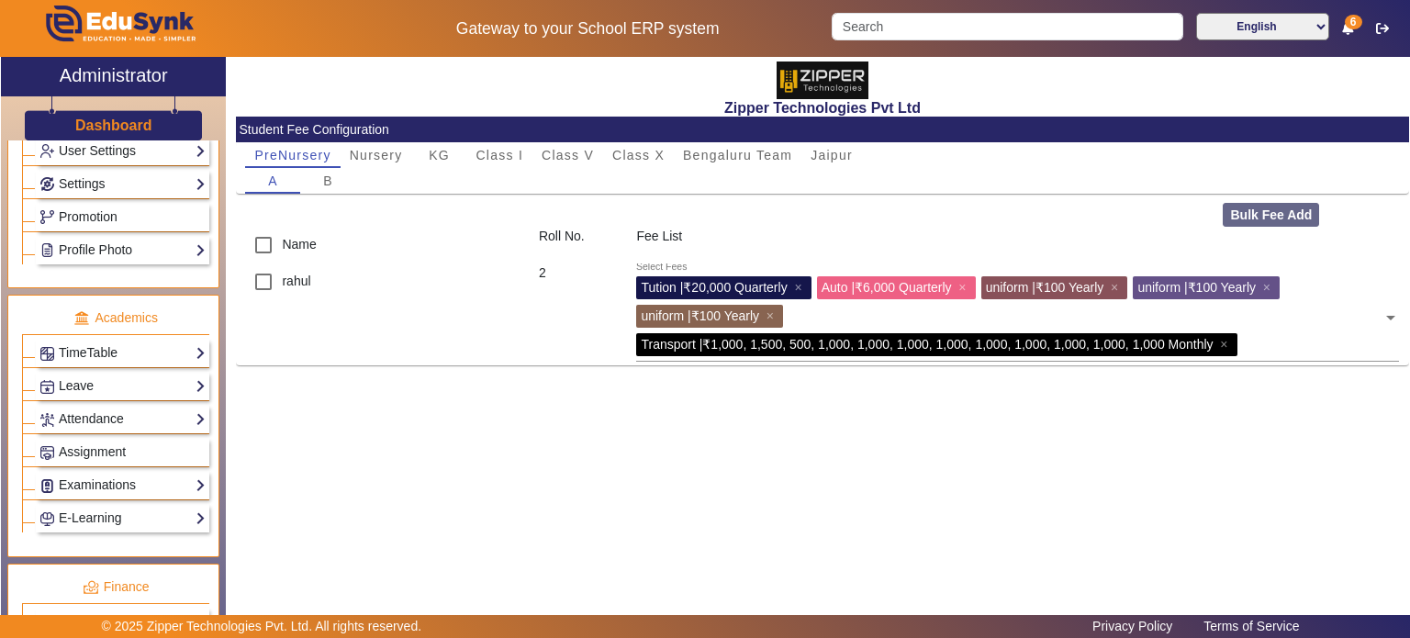
scroll to position [555, 0]
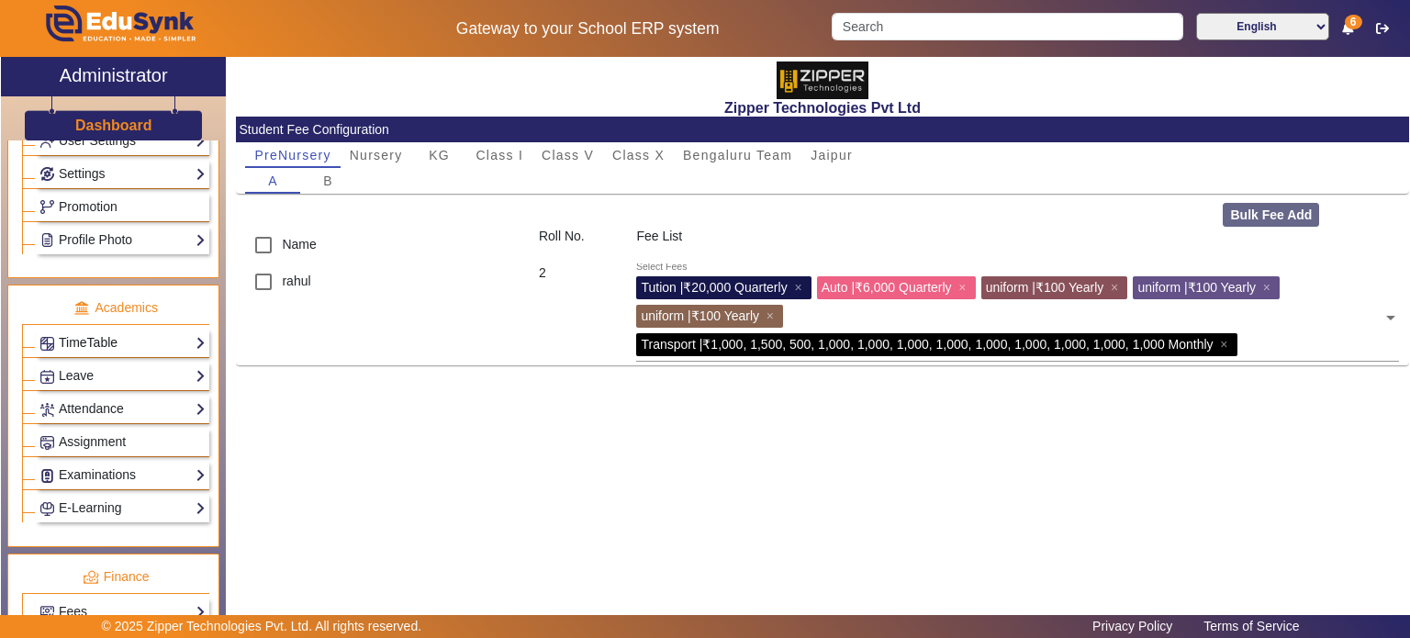
click at [150, 332] on link "TimeTable" at bounding box center [122, 342] width 166 height 21
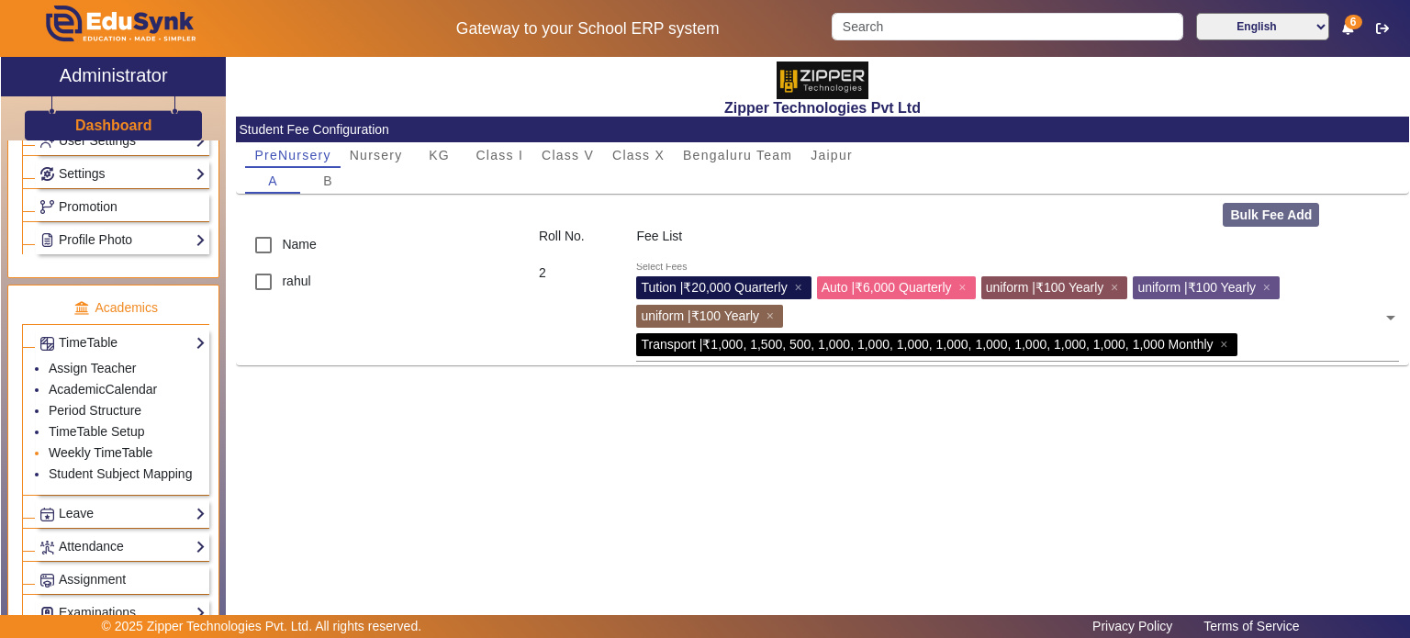
click at [121, 445] on link "Weekly TimeTable" at bounding box center [101, 452] width 104 height 15
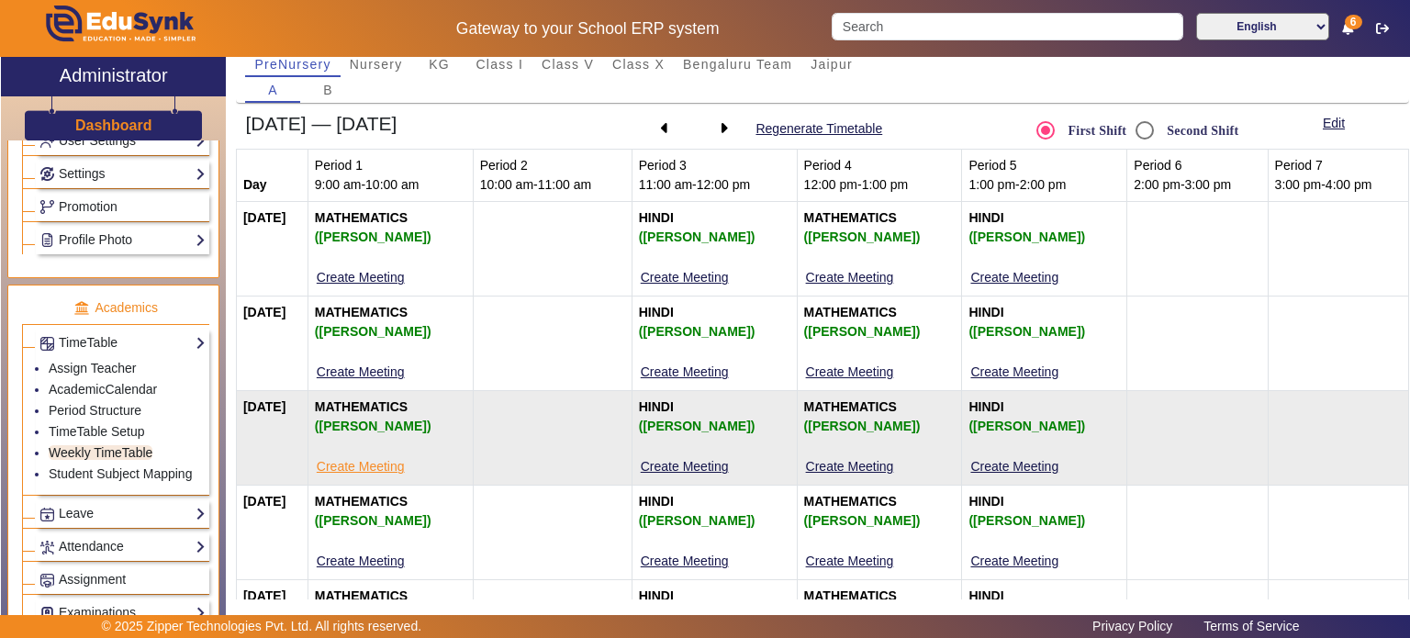
scroll to position [90, 0]
